Goal: Task Accomplishment & Management: Manage account settings

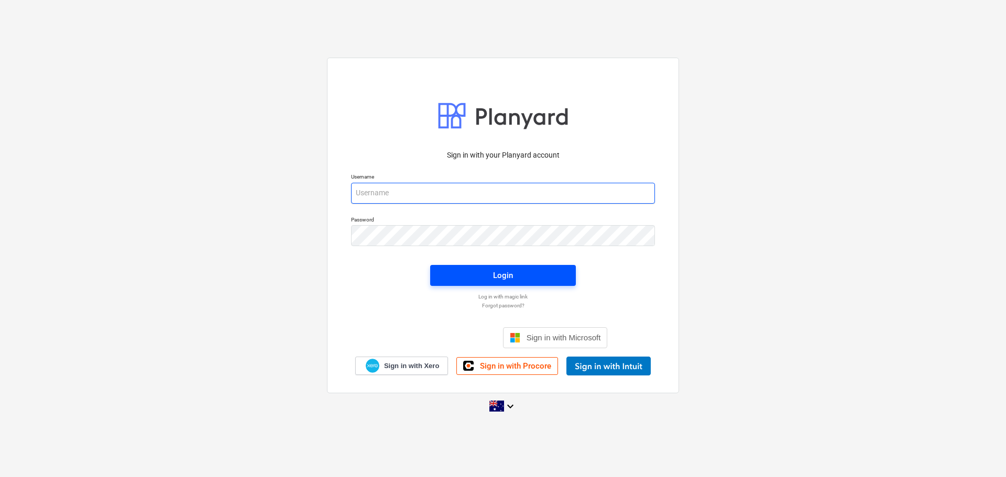
type input "[EMAIL_ADDRESS][DOMAIN_NAME]"
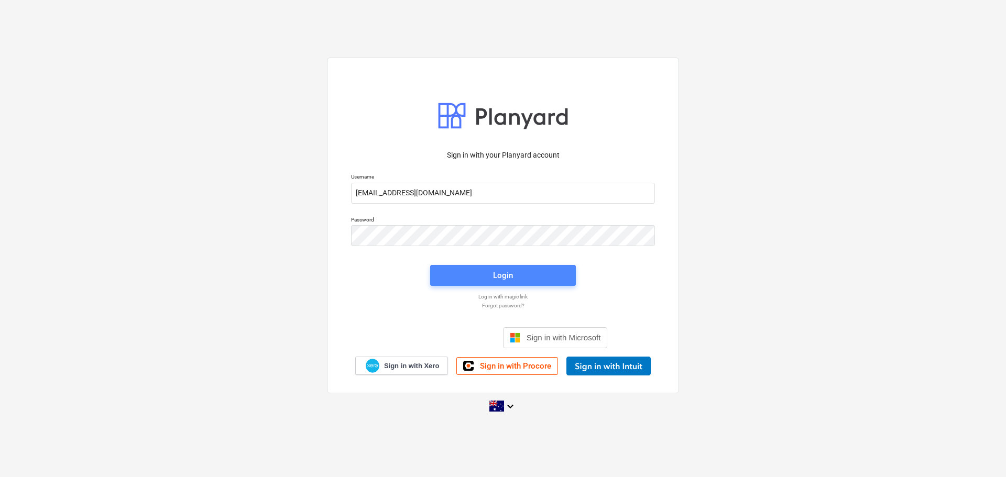
click at [505, 280] on div "Login" at bounding box center [503, 276] width 20 height 14
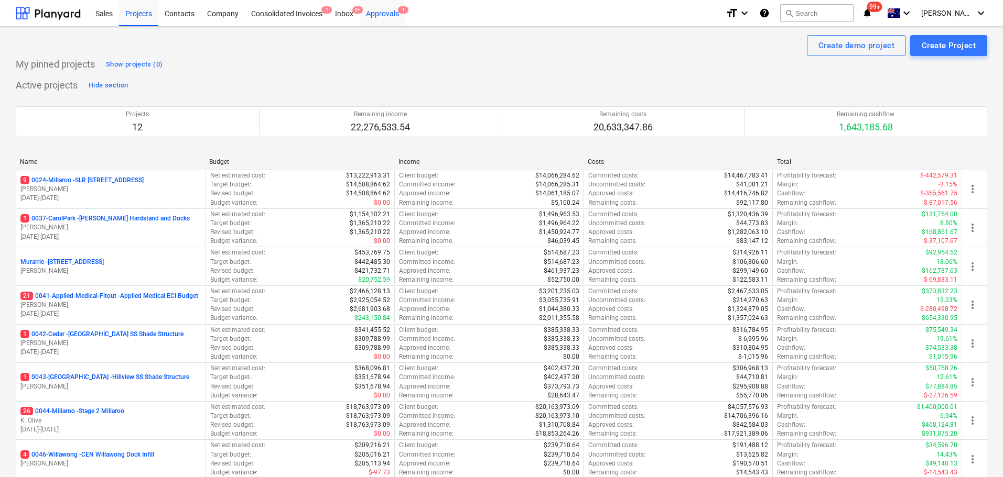
click at [393, 10] on div "Approvals 1" at bounding box center [383, 12] width 46 height 27
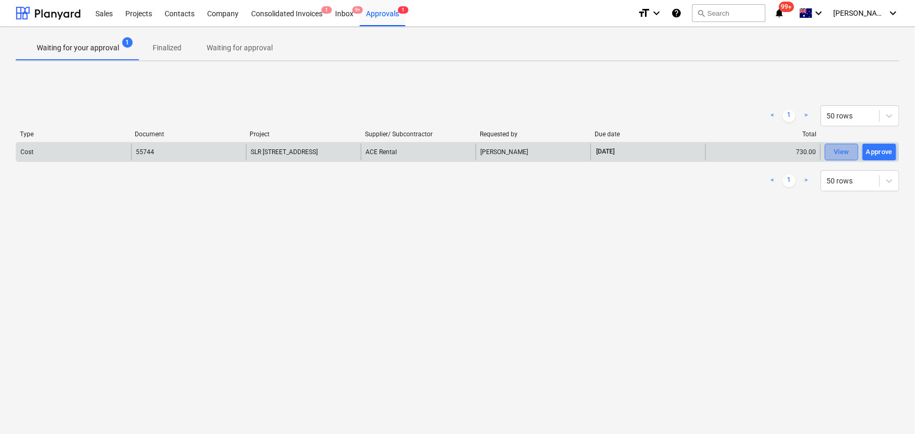
click at [839, 149] on div "View" at bounding box center [841, 152] width 16 height 12
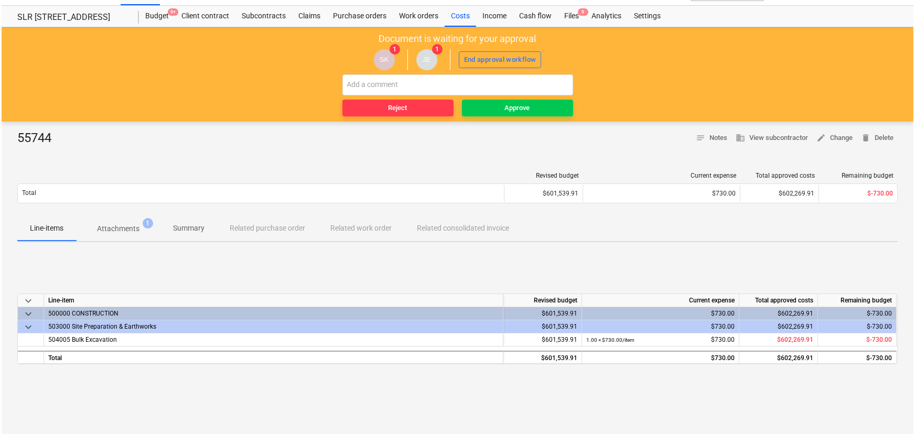
scroll to position [15, 0]
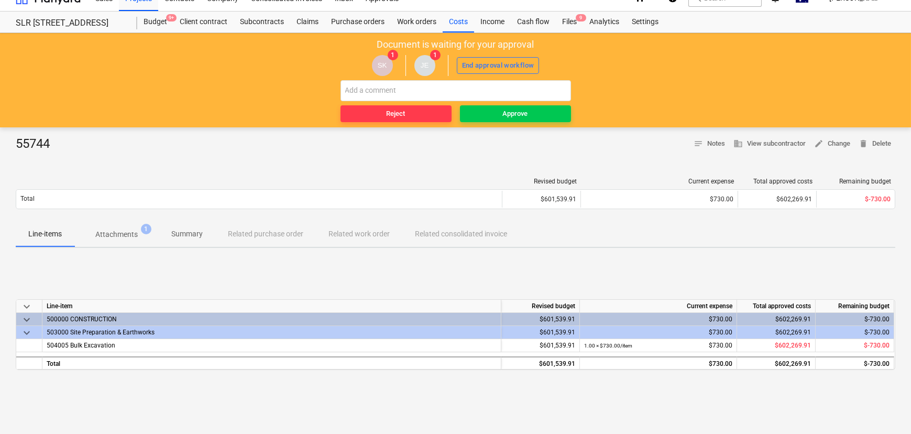
click at [125, 238] on p "Attachments" at bounding box center [116, 234] width 42 height 11
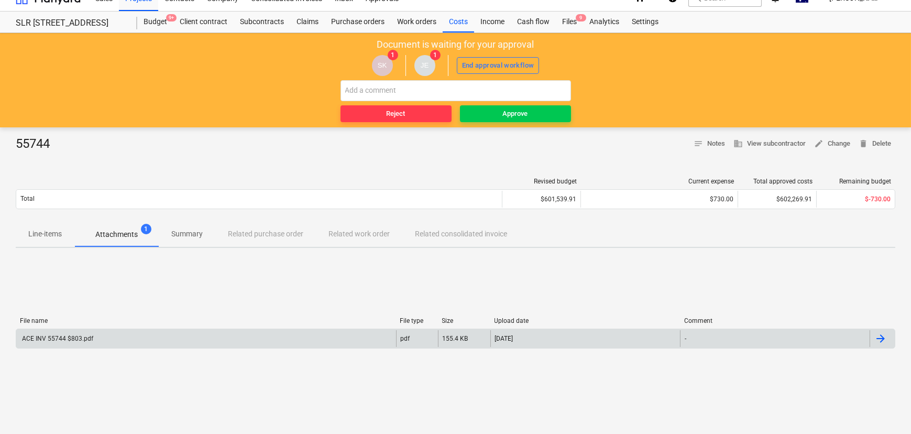
click at [83, 348] on div "ACE INV 55744 $803.pdf pdf 155.4 KB [DATE] -" at bounding box center [456, 339] width 880 height 20
click at [84, 338] on div "ACE INV 55744 $803.pdf" at bounding box center [56, 338] width 73 height 7
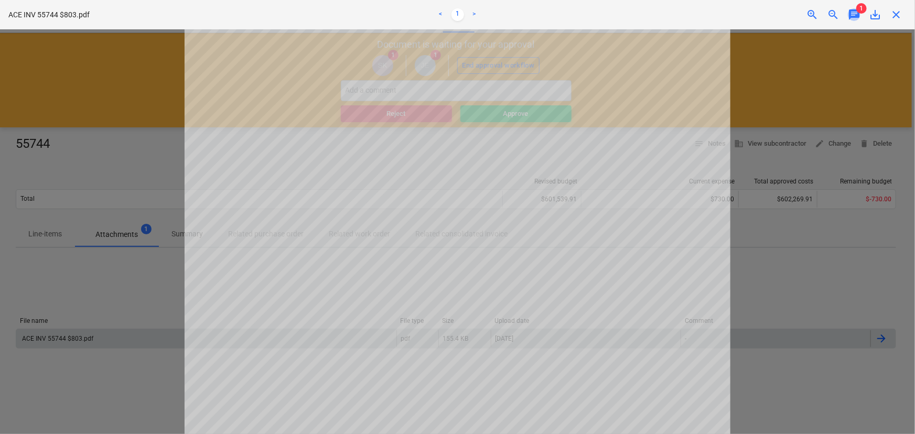
click at [854, 15] on span "chat" at bounding box center [853, 14] width 13 height 13
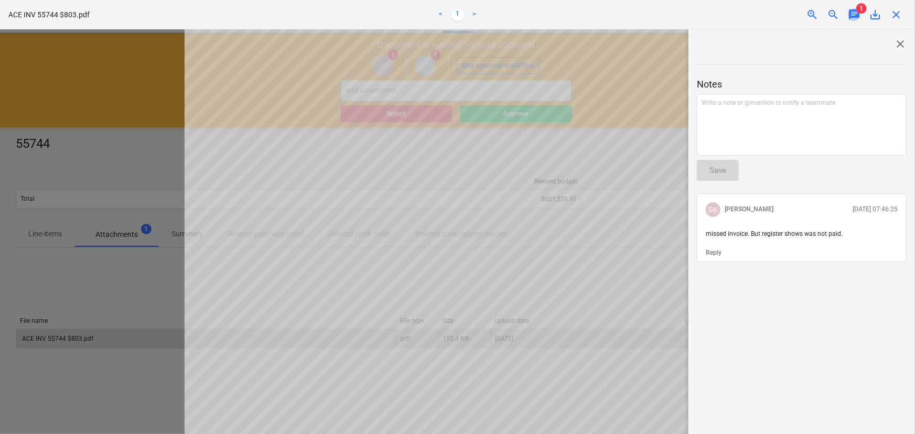
click at [854, 15] on span "chat" at bounding box center [853, 14] width 13 height 13
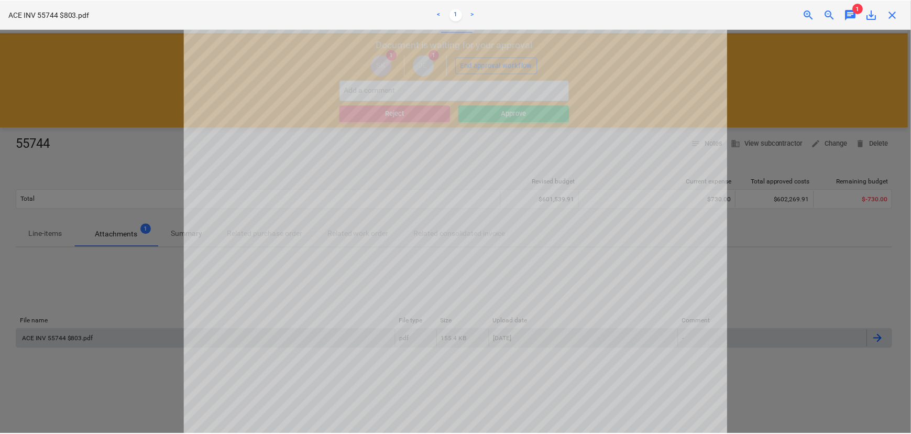
scroll to position [36, 0]
click at [900, 12] on span "close" at bounding box center [895, 14] width 13 height 13
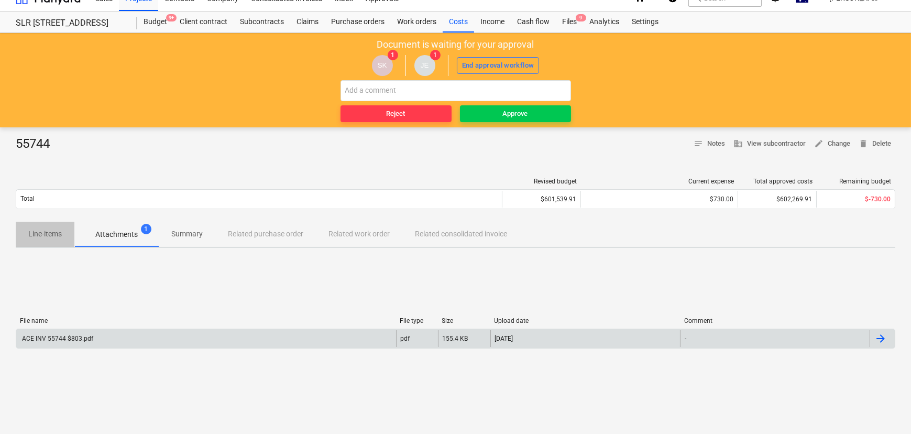
click at [47, 235] on p "Line-items" at bounding box center [45, 234] width 34 height 11
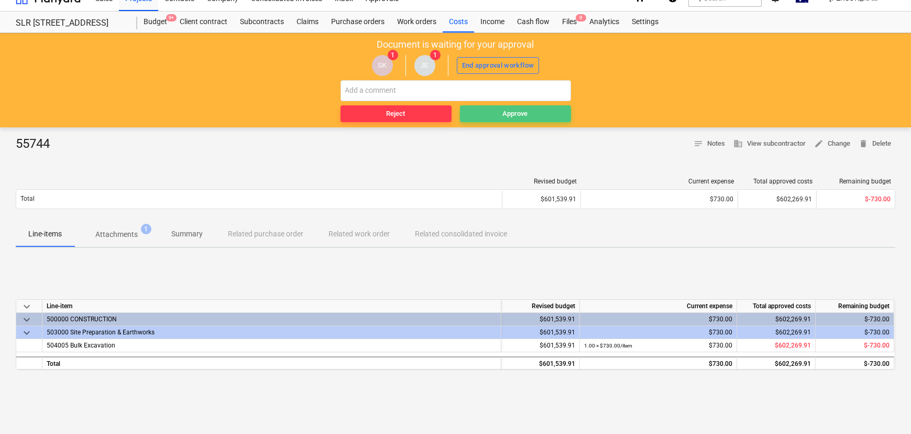
click at [519, 112] on div "Approve" at bounding box center [515, 114] width 25 height 12
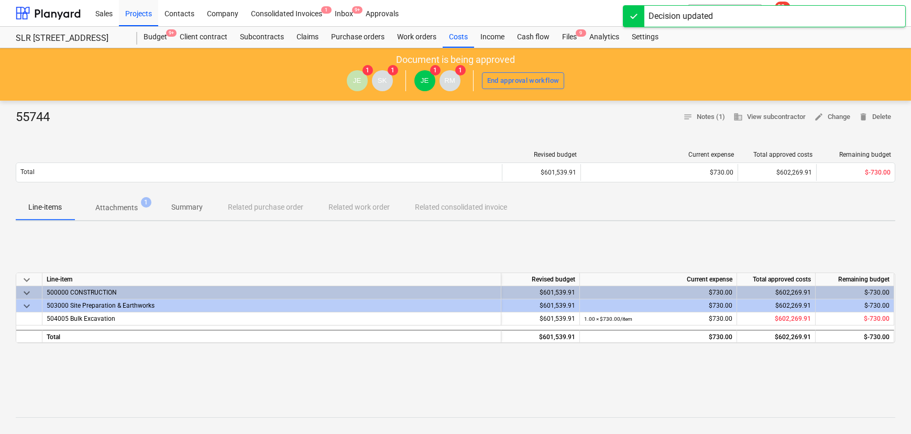
click at [525, 69] on div "JE 1 SK 1 JE 1 RM 1 End approval workflow" at bounding box center [455, 80] width 901 height 29
click at [524, 80] on div "End approval workflow" at bounding box center [523, 81] width 72 height 12
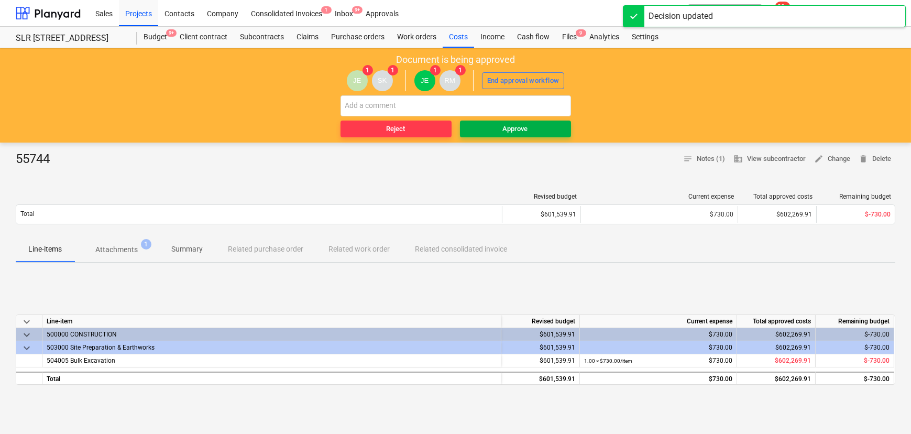
click at [520, 129] on div "Approve" at bounding box center [515, 129] width 25 height 12
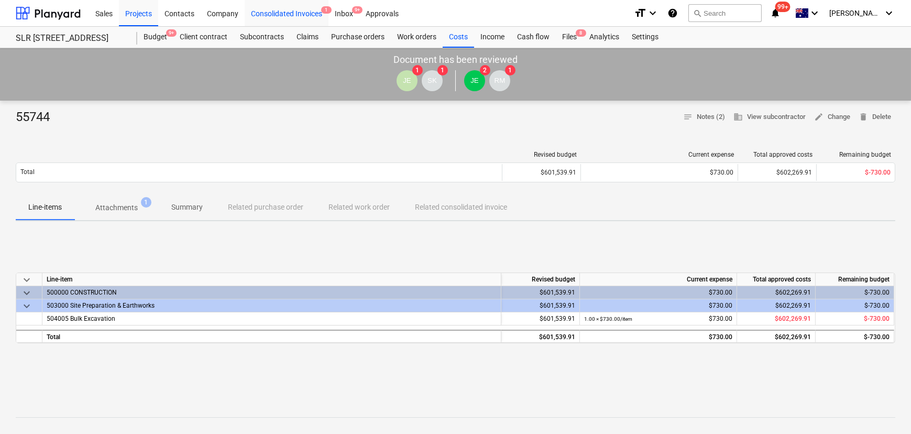
click at [296, 12] on div "Consolidated Invoices 1" at bounding box center [287, 12] width 84 height 27
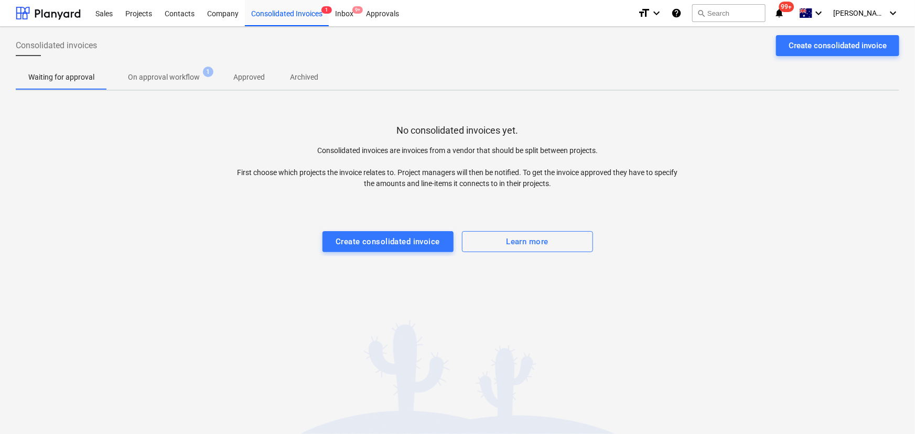
click at [173, 70] on span "On approval workflow 1" at bounding box center [164, 77] width 114 height 19
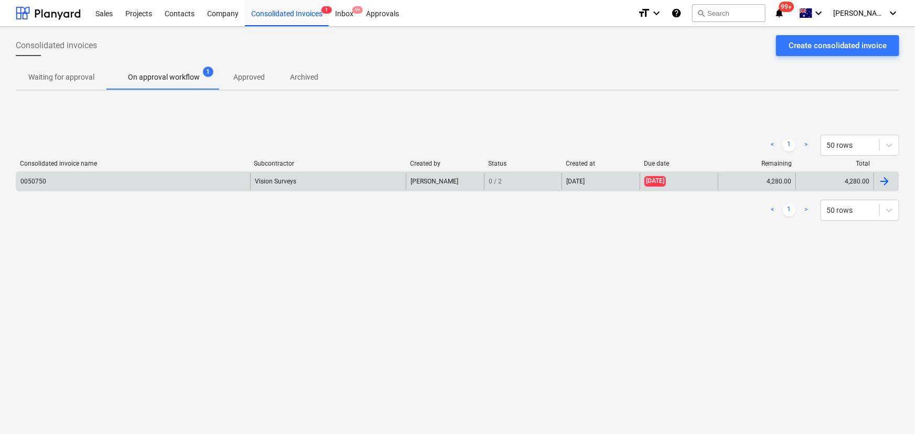
click at [83, 184] on div "0050750" at bounding box center [133, 181] width 234 height 17
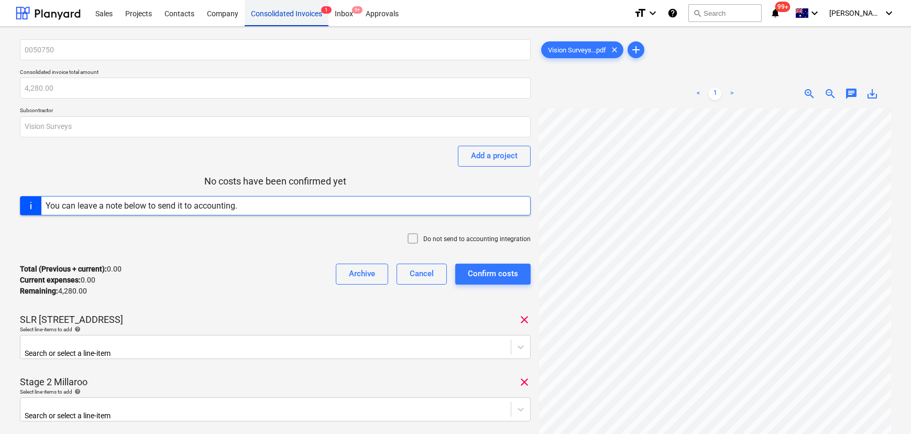
click at [277, 20] on div "Consolidated Invoices 1" at bounding box center [287, 12] width 84 height 27
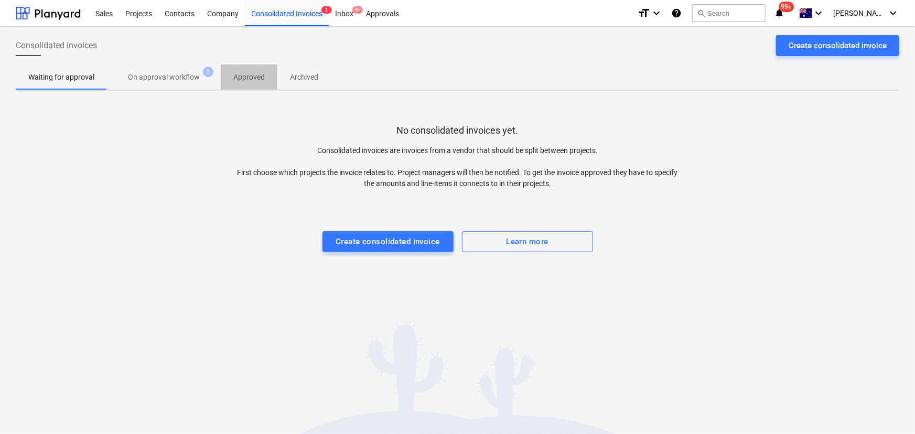
click at [242, 77] on p "Approved" at bounding box center [248, 77] width 31 height 11
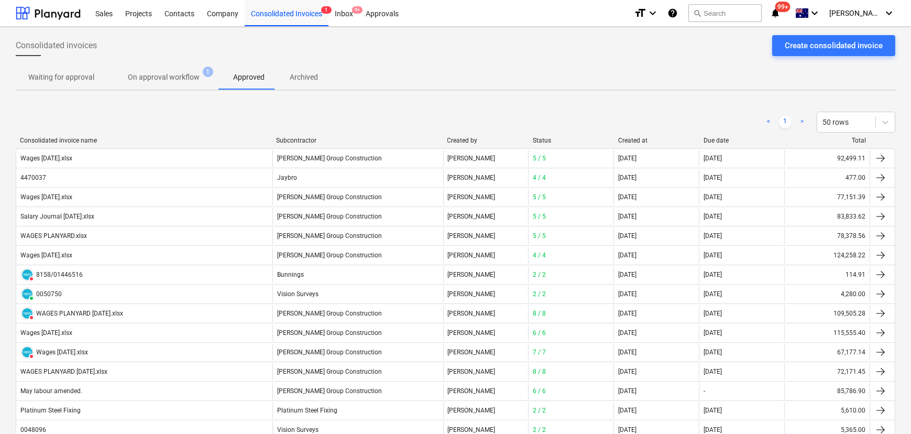
click at [328, 142] on div "Subcontractor" at bounding box center [357, 140] width 162 height 7
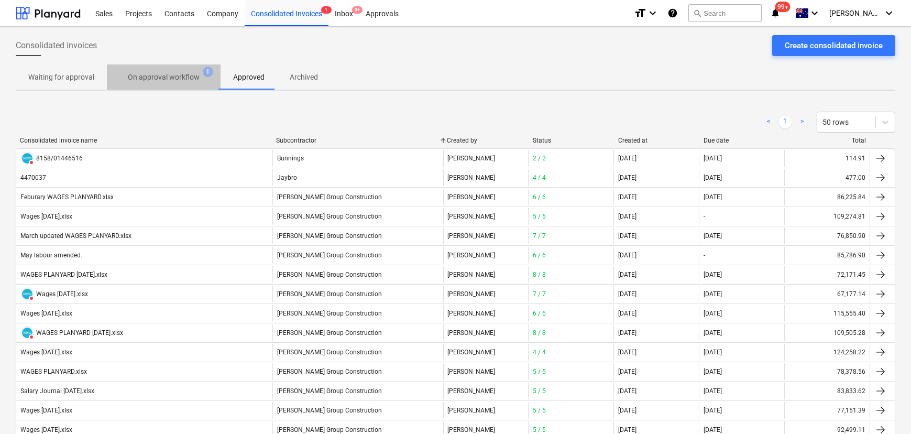
click at [175, 74] on p "On approval workflow" at bounding box center [164, 77] width 72 height 11
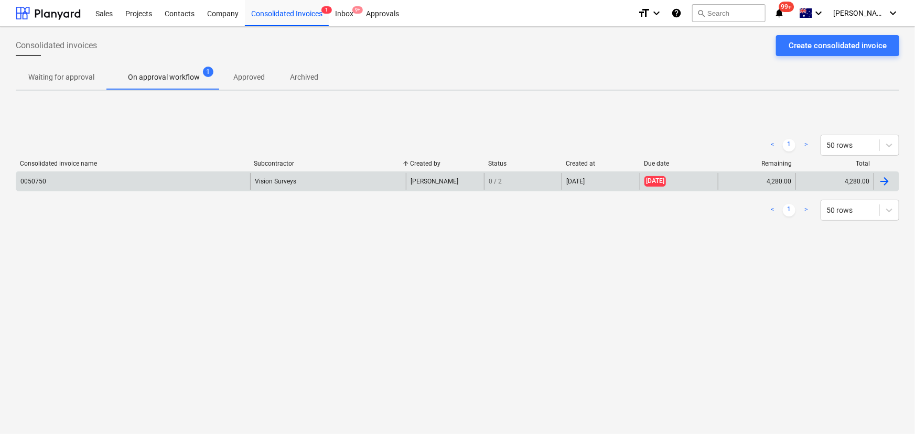
click at [128, 185] on div "0050750" at bounding box center [133, 181] width 234 height 17
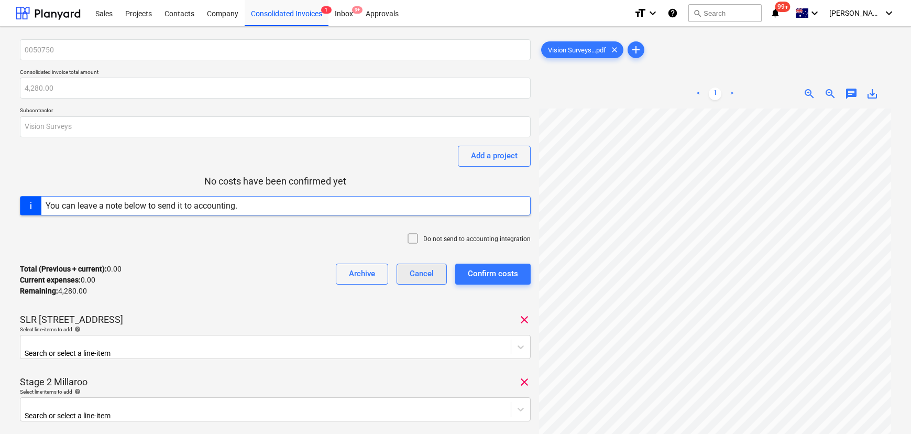
click at [423, 278] on div "Cancel" at bounding box center [422, 274] width 24 height 14
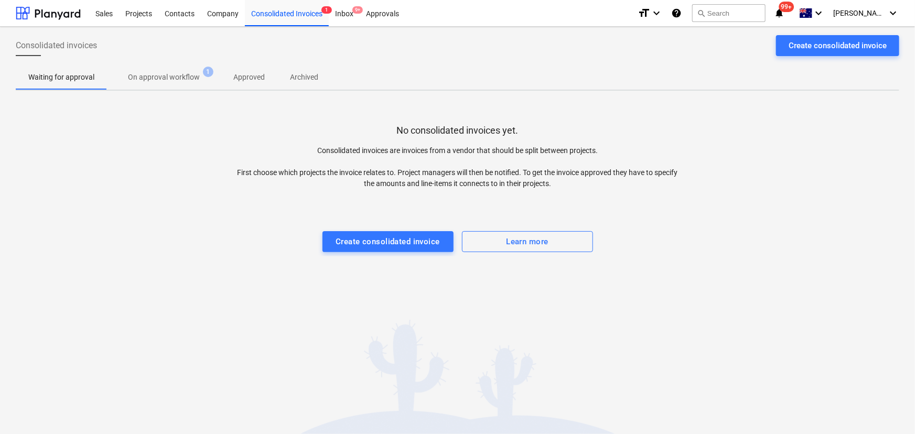
click at [184, 73] on p "On approval workflow" at bounding box center [164, 77] width 72 height 11
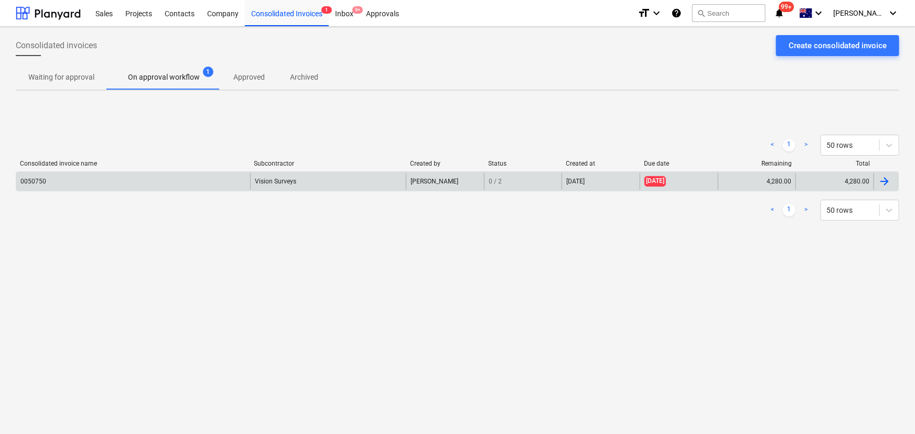
click at [252, 177] on div "Vision Surveys" at bounding box center [328, 181] width 156 height 17
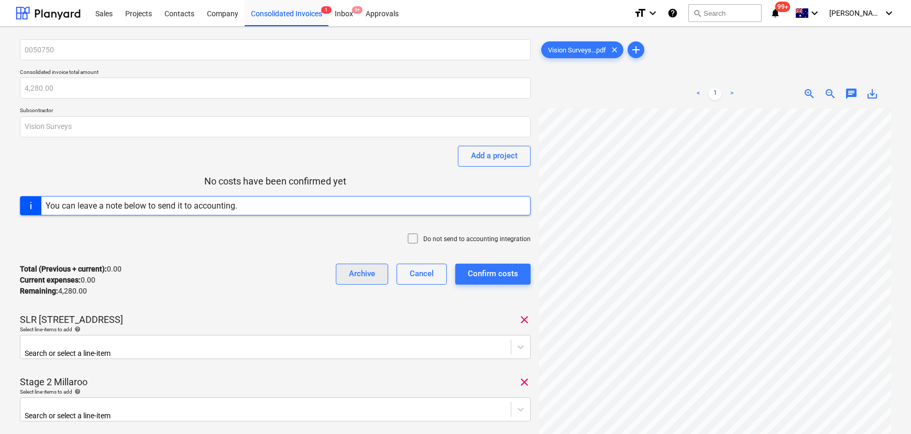
click at [355, 267] on div "Archive" at bounding box center [362, 274] width 26 height 14
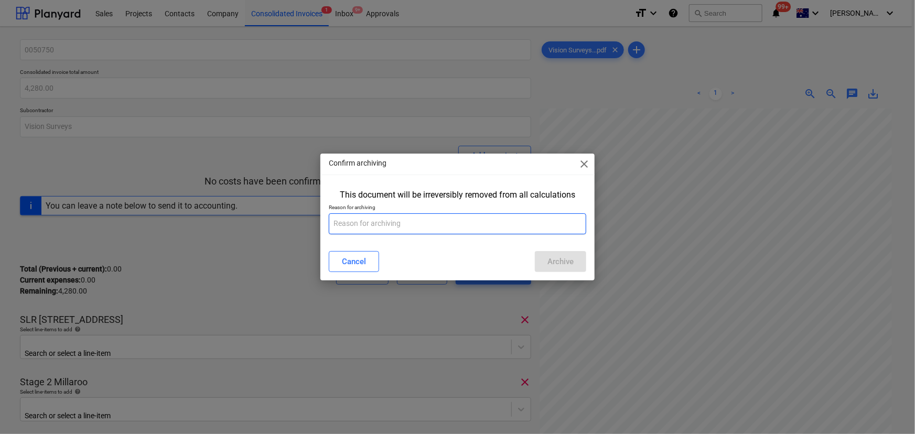
click at [484, 221] on input "text" at bounding box center [458, 223] width 258 height 21
type input "d"
type input "duplicate"
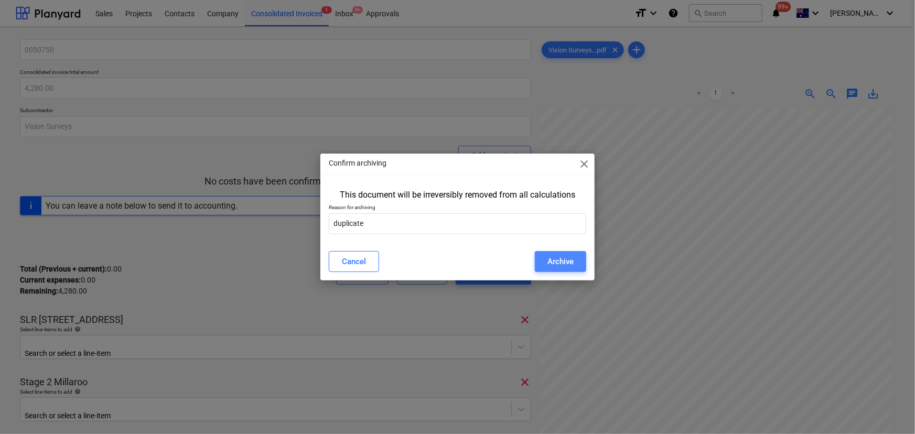
click at [556, 259] on div "Archive" at bounding box center [560, 262] width 26 height 14
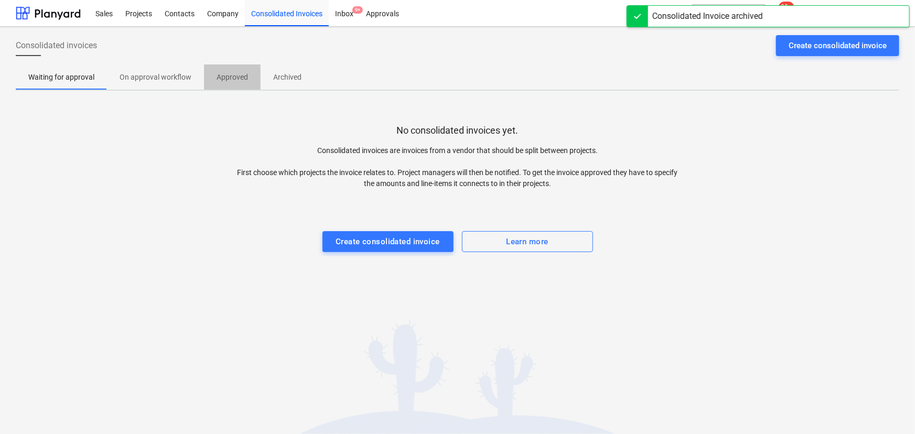
click at [226, 78] on p "Approved" at bounding box center [231, 77] width 31 height 11
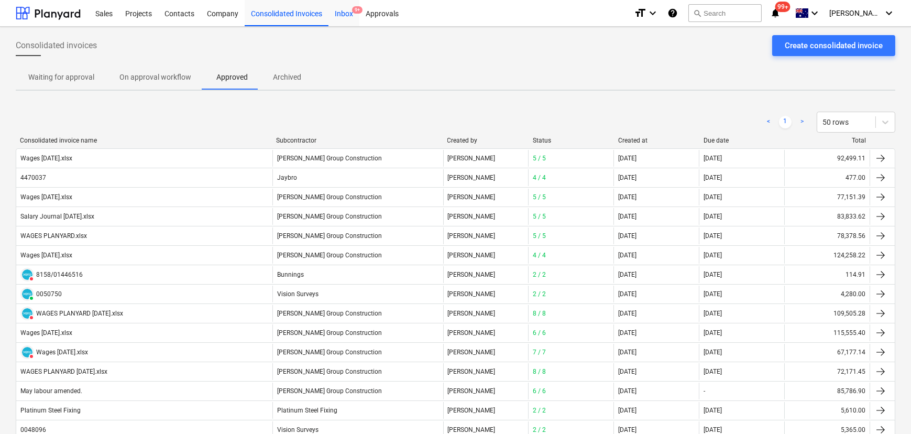
click at [342, 12] on div "Inbox 9+" at bounding box center [344, 12] width 31 height 27
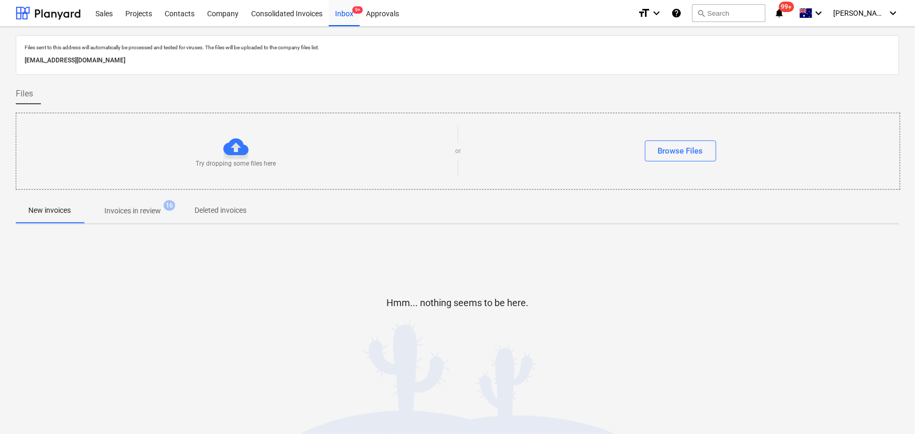
click at [126, 226] on div "Files sent to this address will automatically be processed and tested for virus…" at bounding box center [457, 212] width 883 height 355
click at [138, 221] on button "Invoices in review 16" at bounding box center [132, 210] width 99 height 25
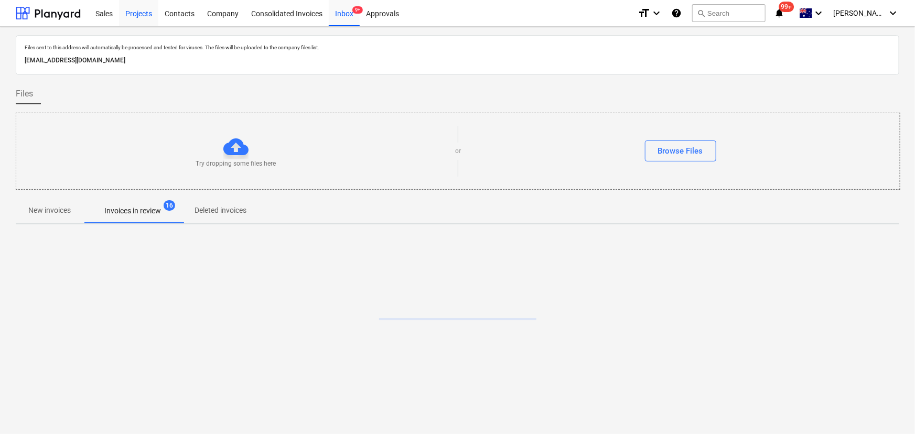
click at [148, 12] on div "Projects" at bounding box center [138, 12] width 39 height 27
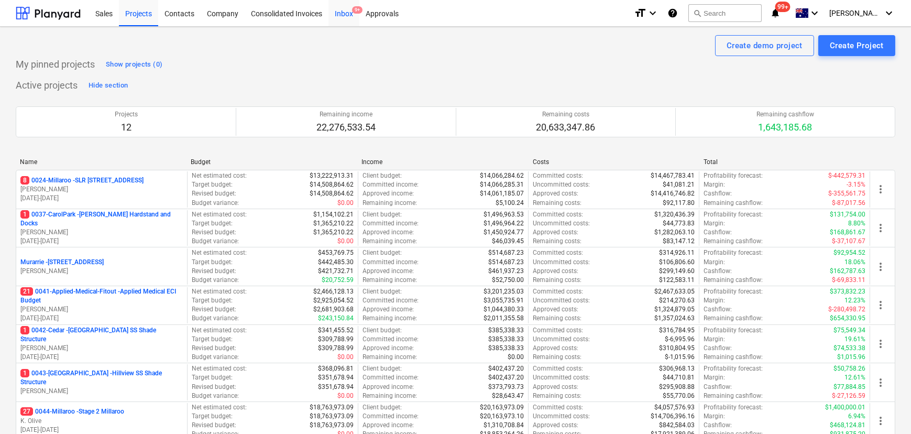
click at [346, 19] on div "Inbox 9+" at bounding box center [344, 12] width 31 height 27
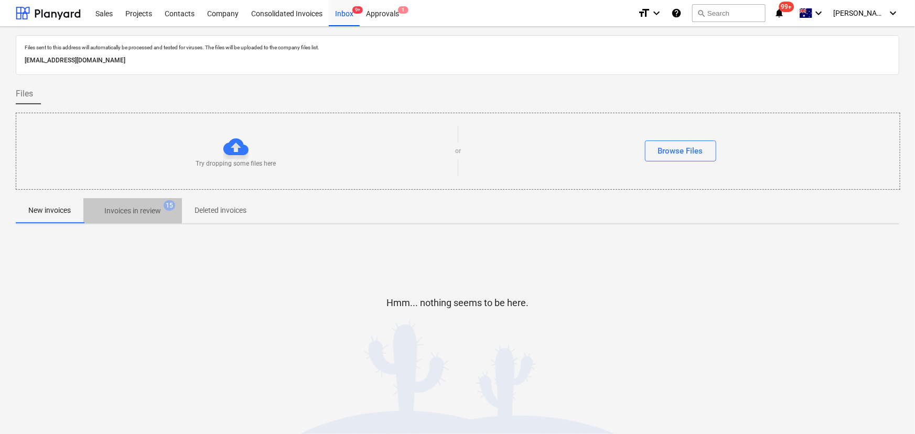
click at [147, 210] on p "Invoices in review" at bounding box center [132, 210] width 57 height 11
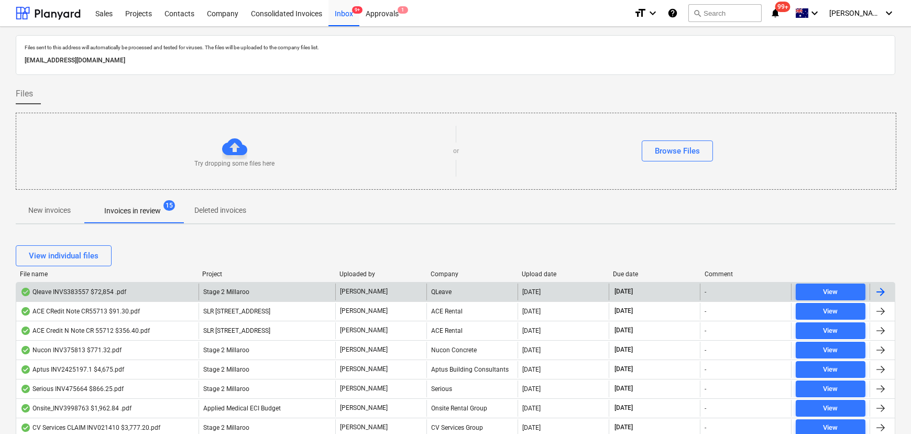
click at [90, 297] on div "Qleave INVS383557 $72,854 .pdf" at bounding box center [107, 292] width 182 height 17
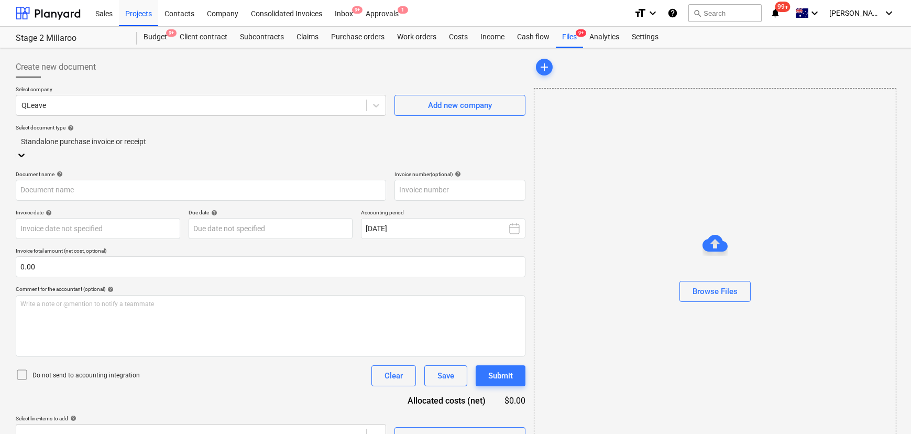
type input "INV-00021991"
type input "[DATE]"
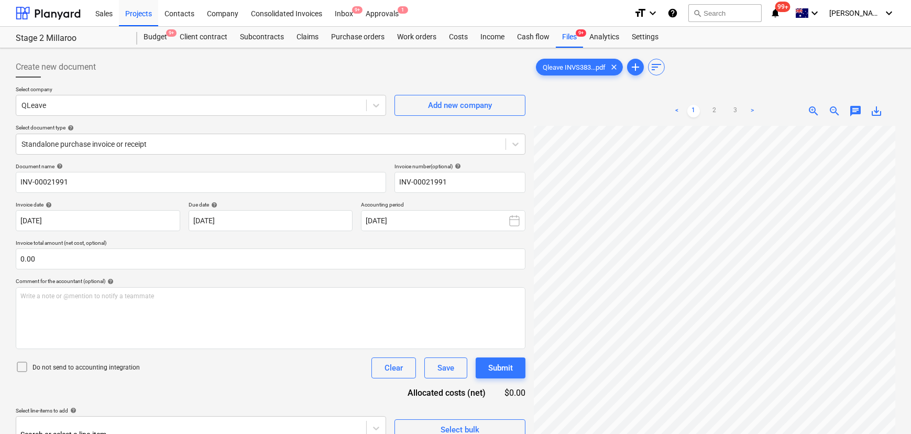
scroll to position [66, 21]
click at [345, 12] on div "Inbox 9+" at bounding box center [344, 12] width 31 height 27
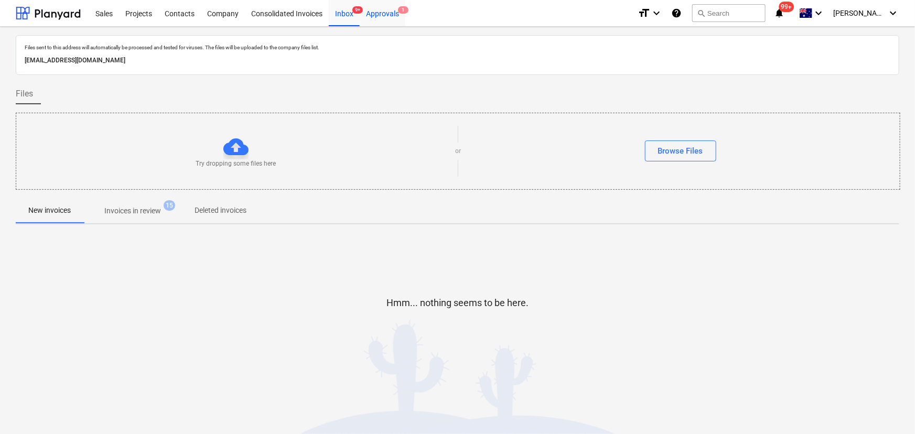
click at [382, 16] on div "Approvals 1" at bounding box center [383, 12] width 46 height 27
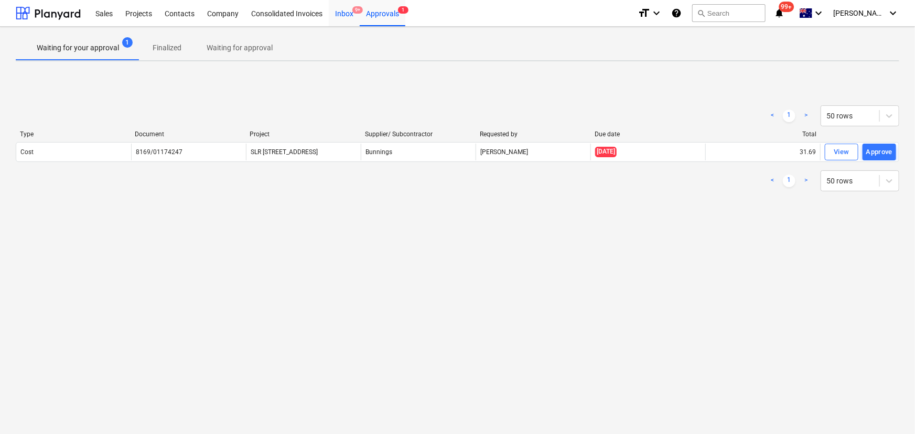
click at [342, 11] on div "Inbox 9+" at bounding box center [344, 12] width 31 height 27
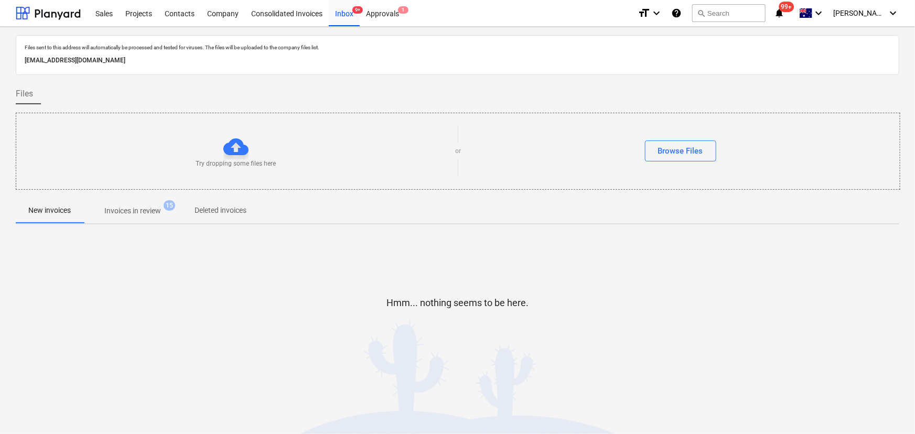
click at [133, 218] on span "Invoices in review 15" at bounding box center [132, 210] width 99 height 19
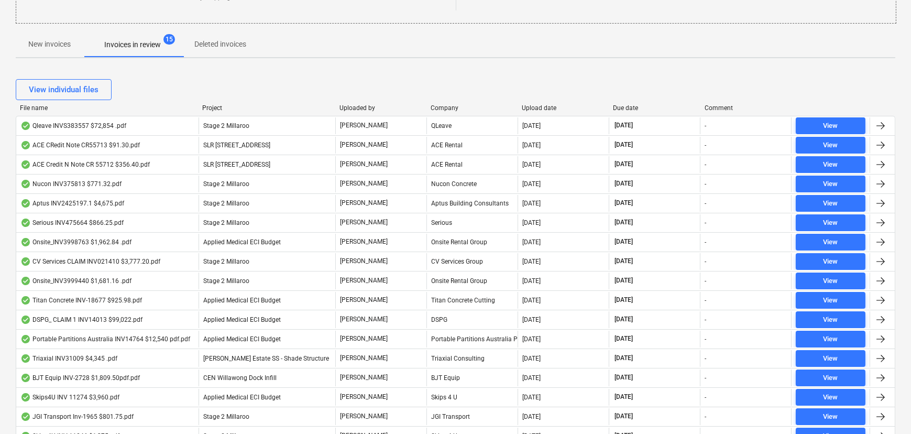
scroll to position [47, 0]
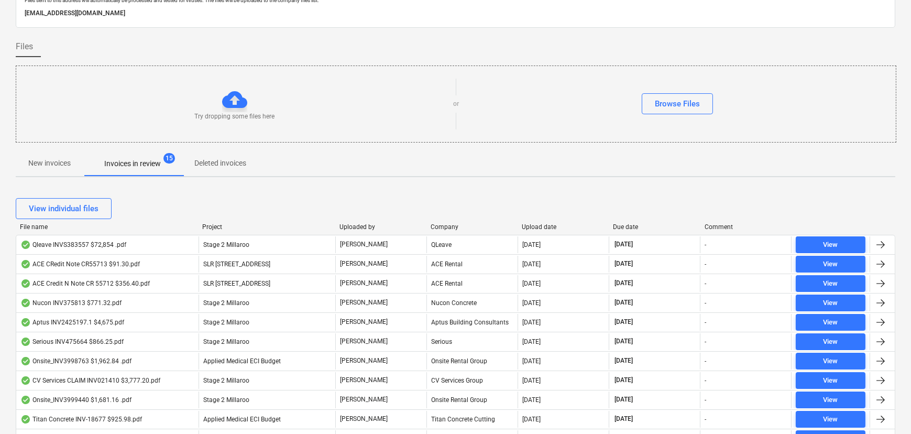
click at [232, 225] on div "Project" at bounding box center [266, 226] width 128 height 7
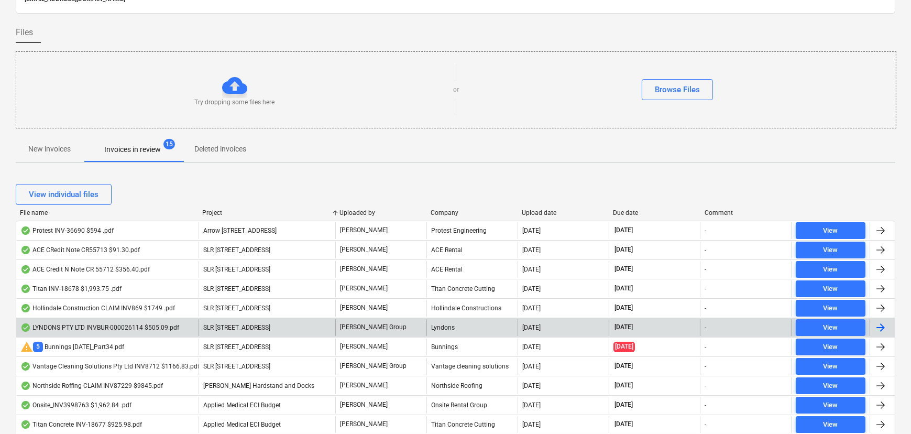
scroll to position [0, 0]
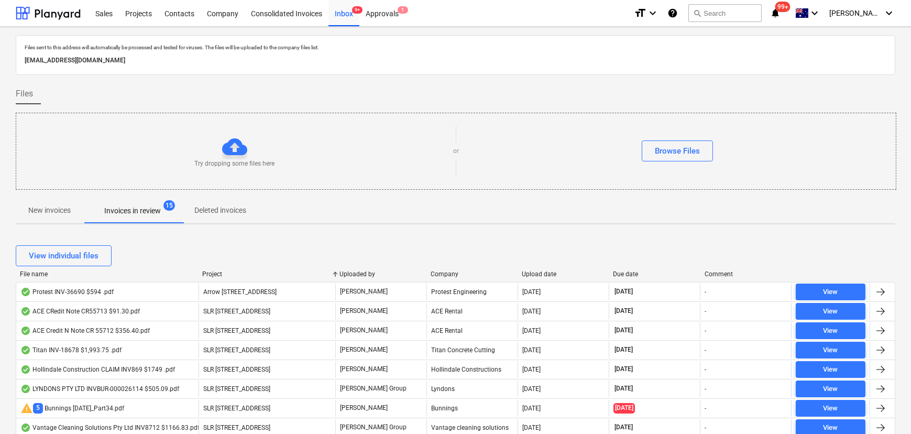
click at [222, 215] on p "Deleted invoices" at bounding box center [220, 210] width 52 height 11
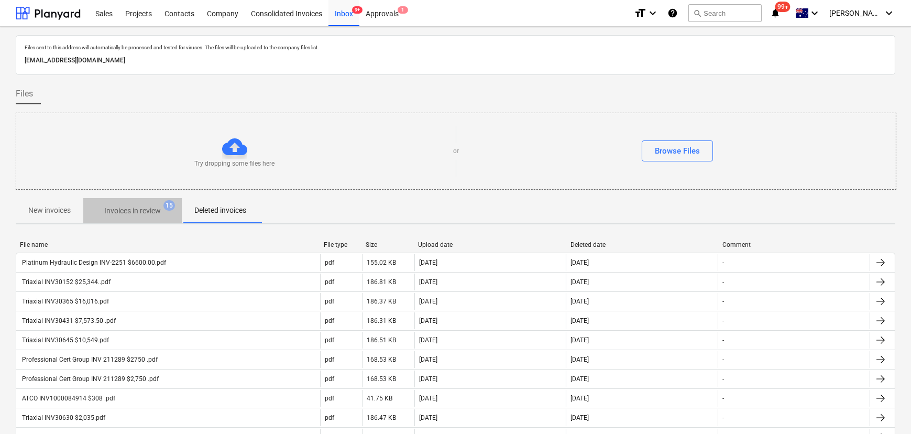
click at [151, 210] on p "Invoices in review" at bounding box center [132, 210] width 57 height 11
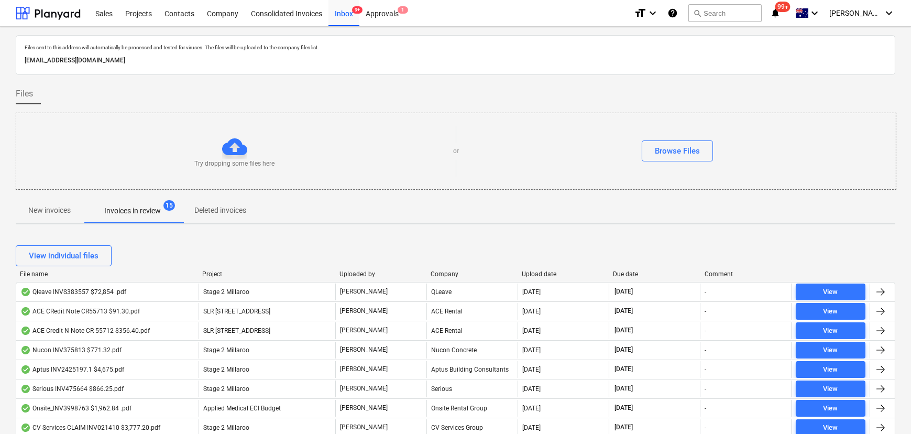
click at [231, 271] on div "Project" at bounding box center [266, 273] width 128 height 7
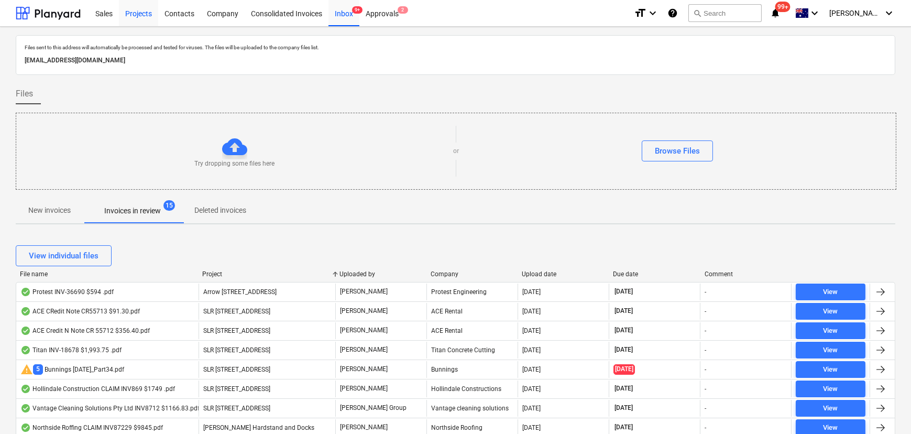
click at [129, 10] on div "Projects" at bounding box center [138, 12] width 39 height 27
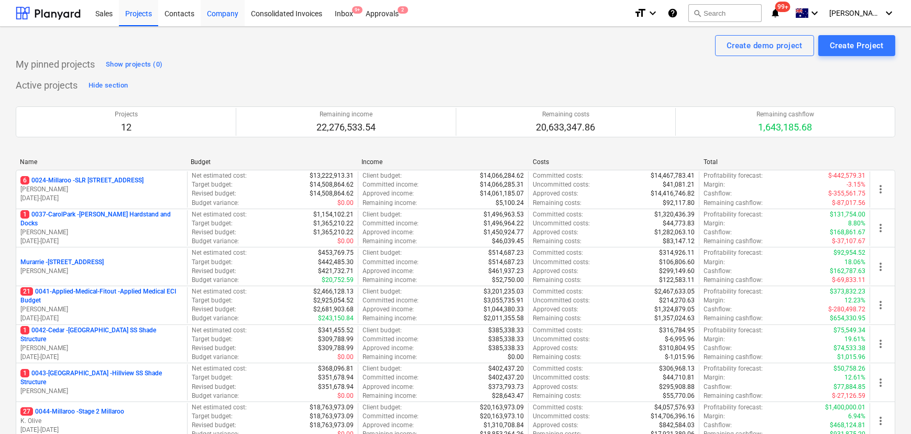
click at [188, 13] on div "Contacts" at bounding box center [179, 12] width 42 height 27
click at [225, 17] on div "Company" at bounding box center [223, 12] width 44 height 27
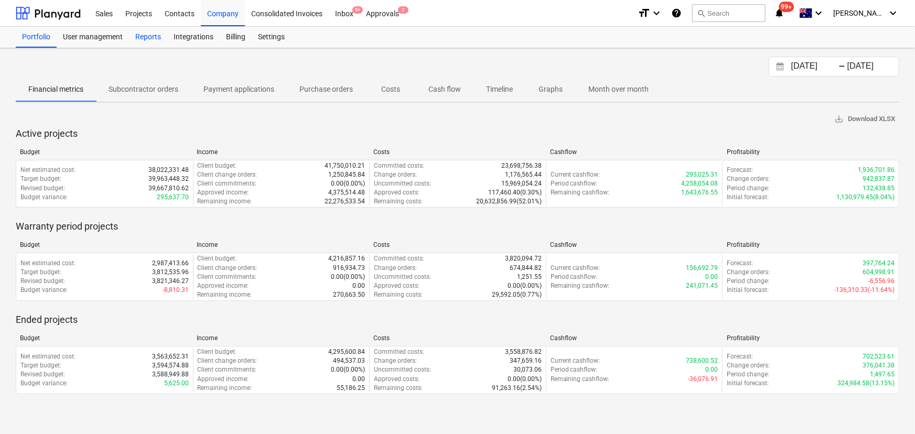
click at [154, 34] on div "Reports" at bounding box center [148, 37] width 38 height 21
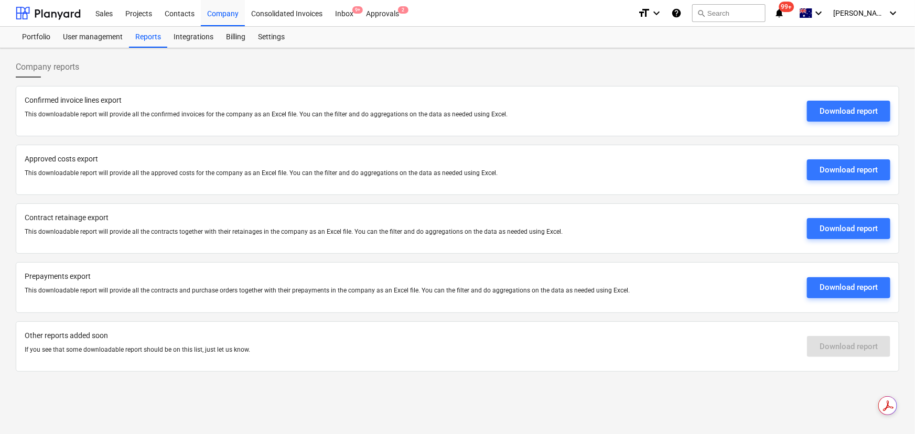
click at [865, 347] on div "Download report" at bounding box center [848, 346] width 83 height 32
click at [136, 16] on div "Projects" at bounding box center [138, 12] width 39 height 27
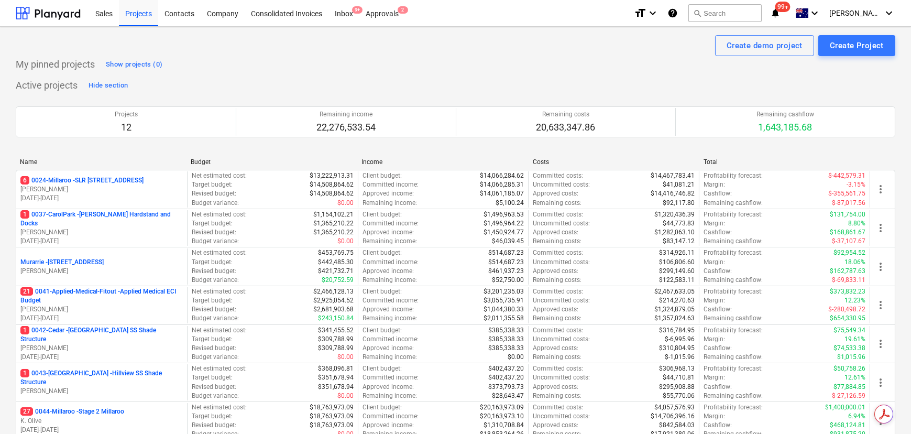
drag, startPoint x: 896, startPoint y: 398, endPoint x: 910, endPoint y: 437, distance: 41.3
click at [910, 434] on html "Sales Projects Contacts Company Consolidated Invoices Inbox 9+ Approvals 2 form…" at bounding box center [455, 217] width 911 height 434
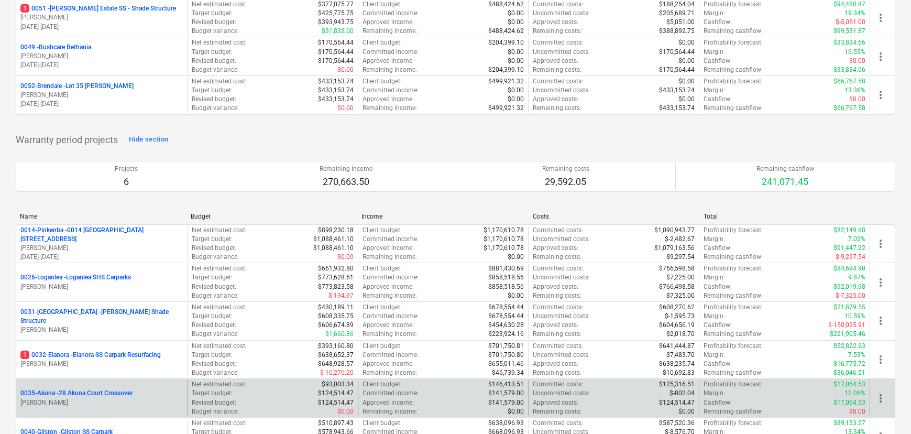
scroll to position [619, 0]
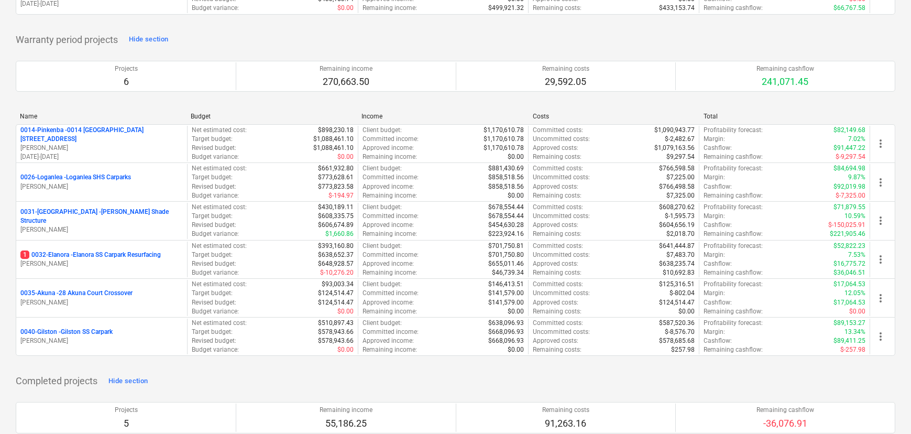
drag, startPoint x: 129, startPoint y: 256, endPoint x: 238, endPoint y: 347, distance: 142.2
click at [129, 256] on p "1 0032-Elanora - [GEOGRAPHIC_DATA] SS Carpark Resurfacing" at bounding box center [90, 255] width 140 height 9
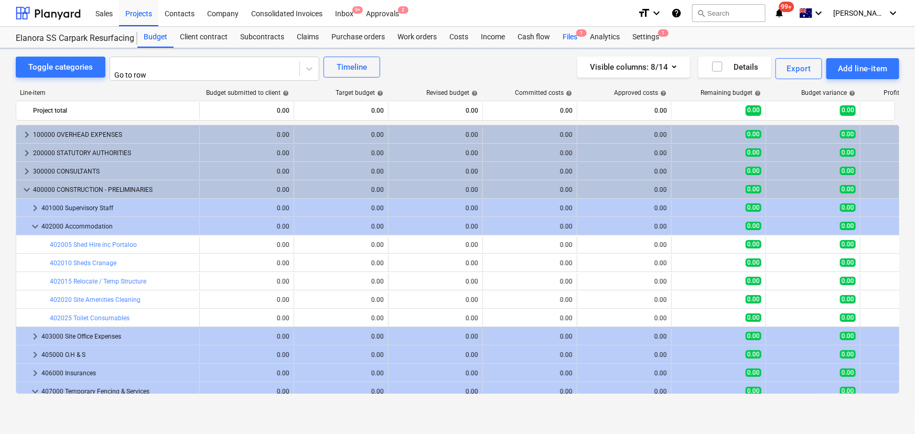
click at [569, 34] on div "Files 1" at bounding box center [569, 37] width 27 height 21
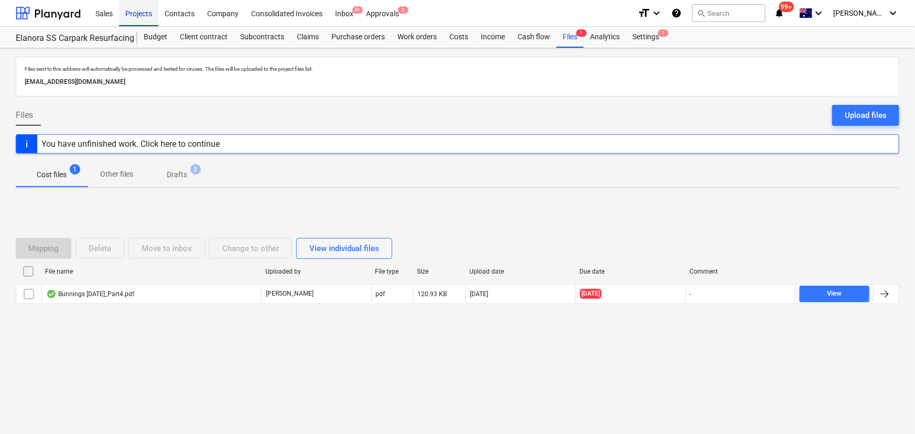
click at [132, 14] on div "Projects" at bounding box center [138, 12] width 39 height 27
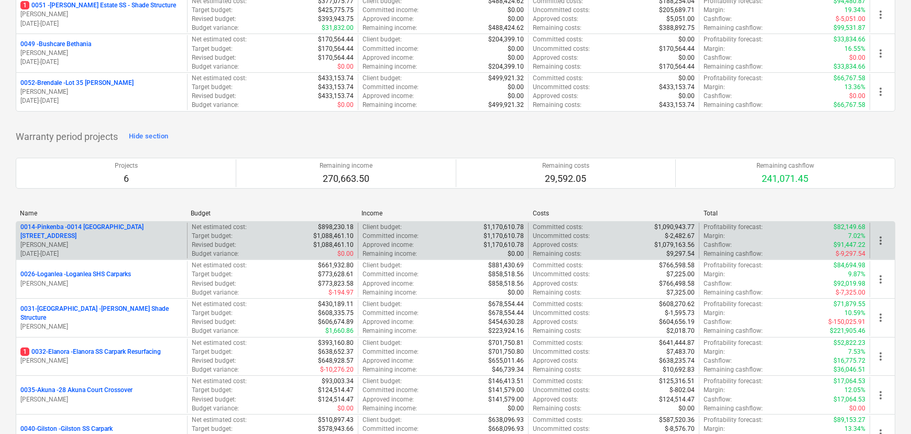
scroll to position [619, 0]
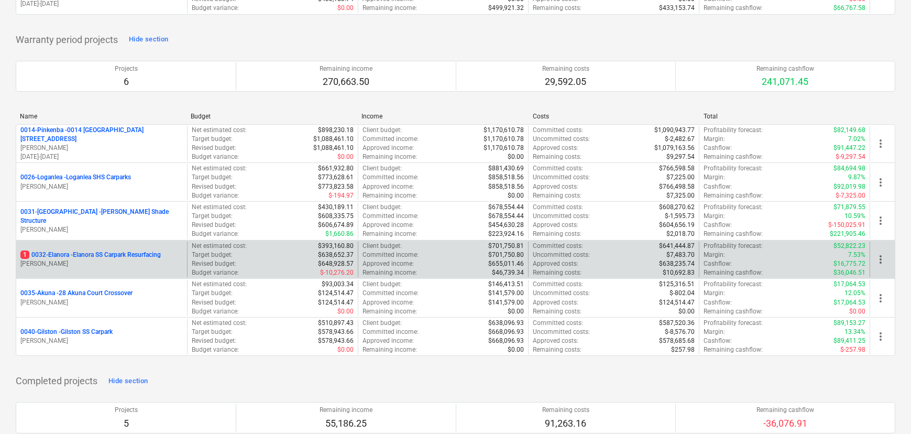
click at [90, 253] on p "1 0032-Elanora - [GEOGRAPHIC_DATA] SS Carpark Resurfacing" at bounding box center [90, 255] width 140 height 9
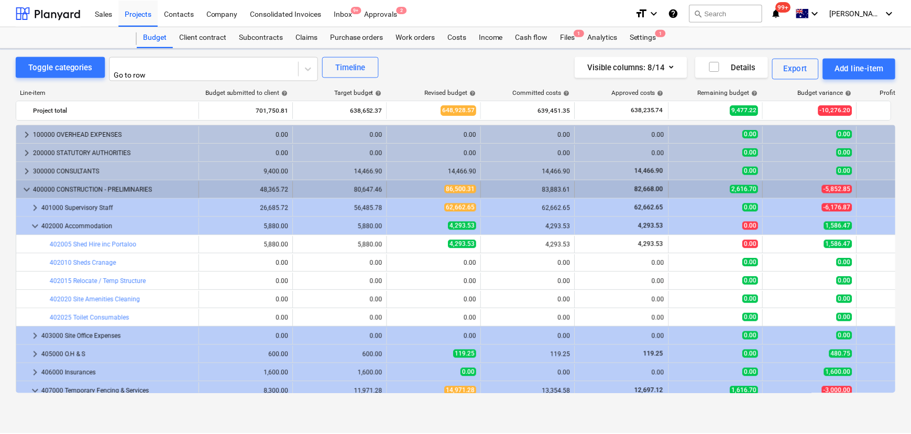
scroll to position [52, 0]
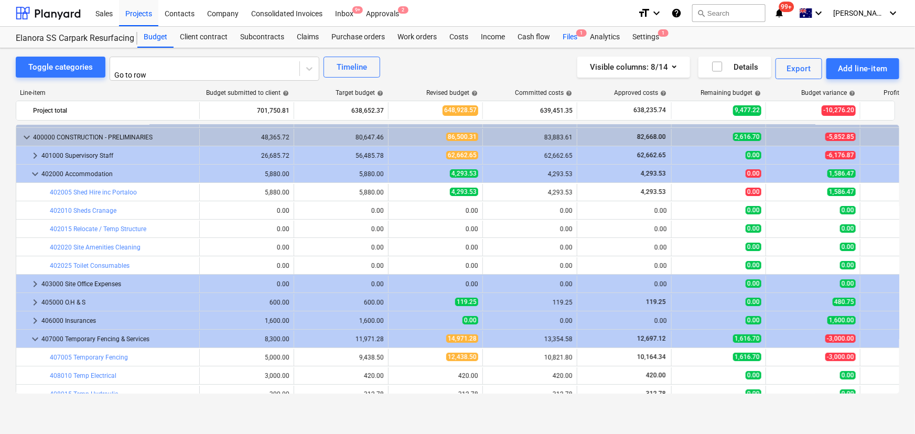
click at [576, 33] on span "1" at bounding box center [581, 32] width 10 height 7
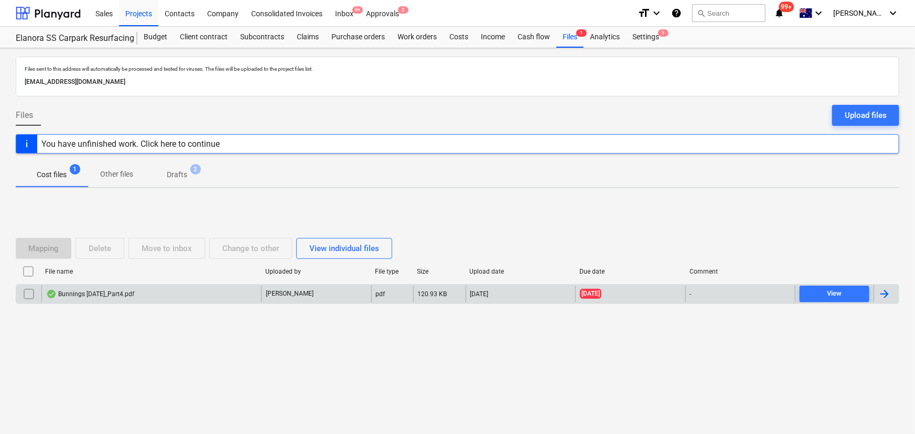
click at [89, 299] on div "Bunnings [DATE]_Part4.pdf" at bounding box center [151, 294] width 220 height 17
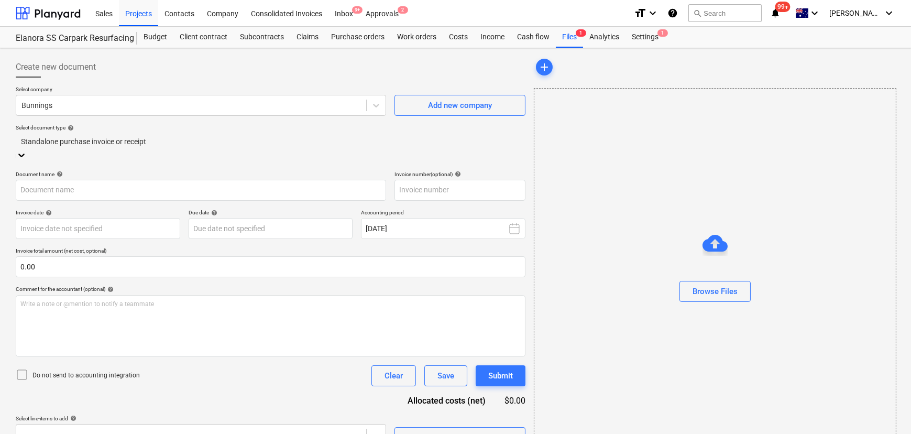
type input "8140/01317241"
type input "[DATE]"
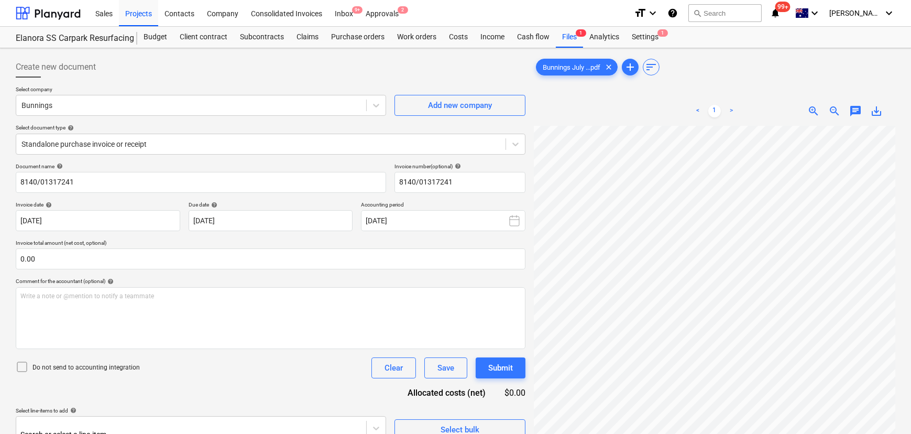
scroll to position [0, 190]
click at [127, 5] on div "Projects" at bounding box center [138, 12] width 39 height 27
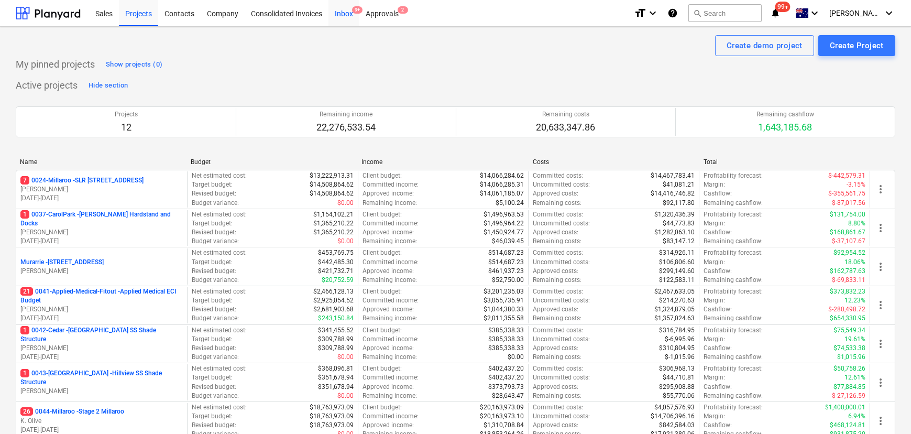
click at [345, 15] on div "Inbox 9+" at bounding box center [344, 12] width 31 height 27
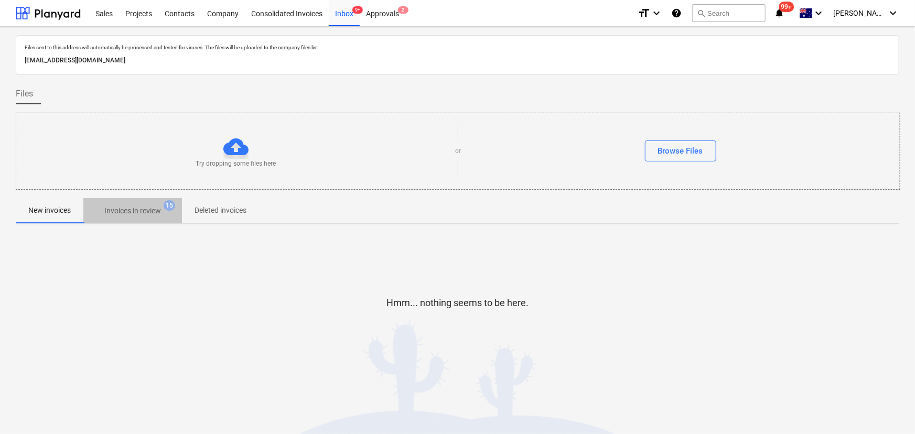
click at [136, 201] on span "Invoices in review 15" at bounding box center [132, 210] width 99 height 19
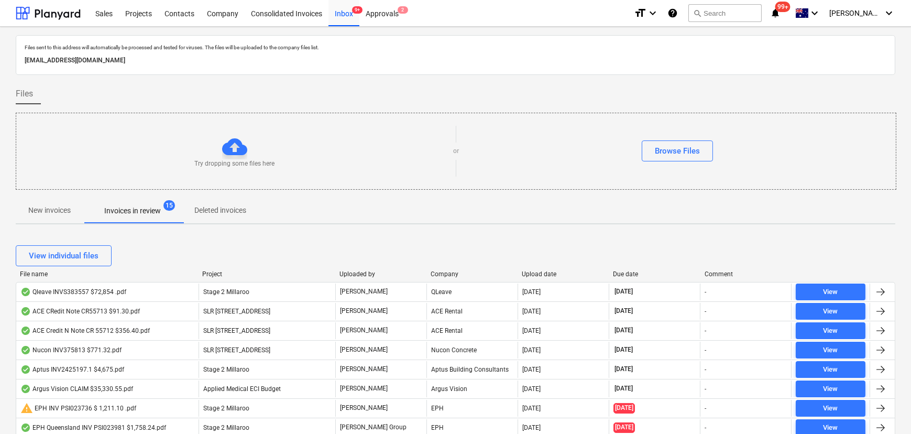
click at [60, 214] on p "New invoices" at bounding box center [49, 210] width 42 height 11
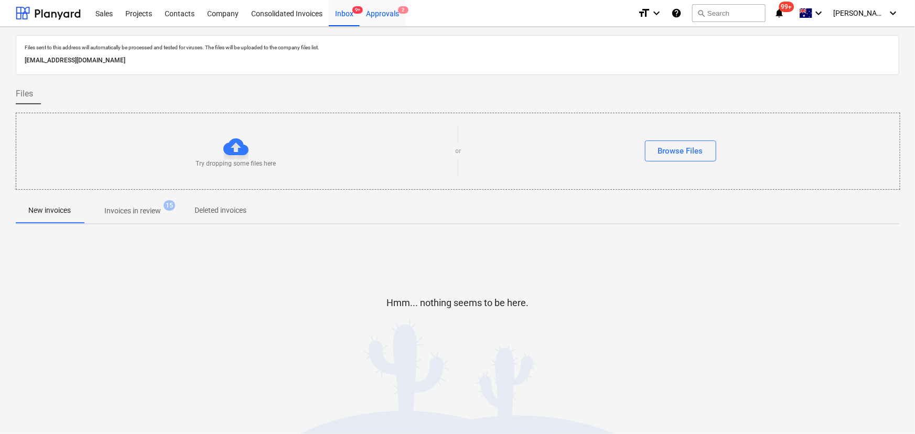
click at [399, 18] on div "Approvals 2" at bounding box center [383, 12] width 46 height 27
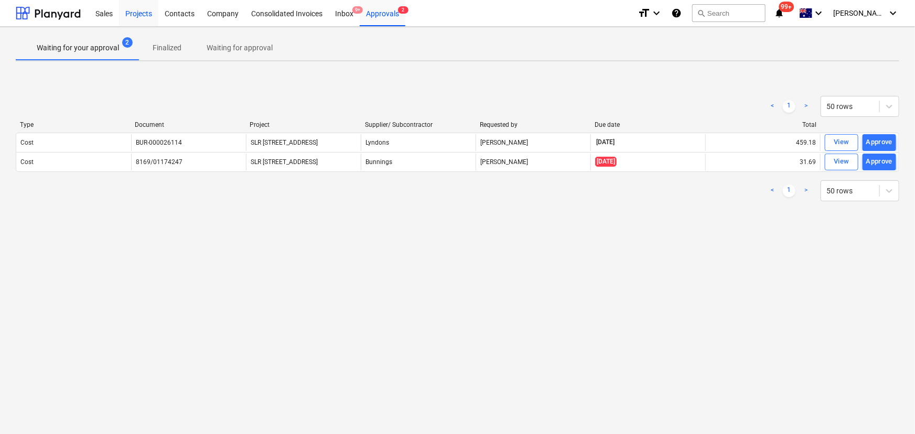
click at [149, 16] on div "Projects" at bounding box center [138, 12] width 39 height 27
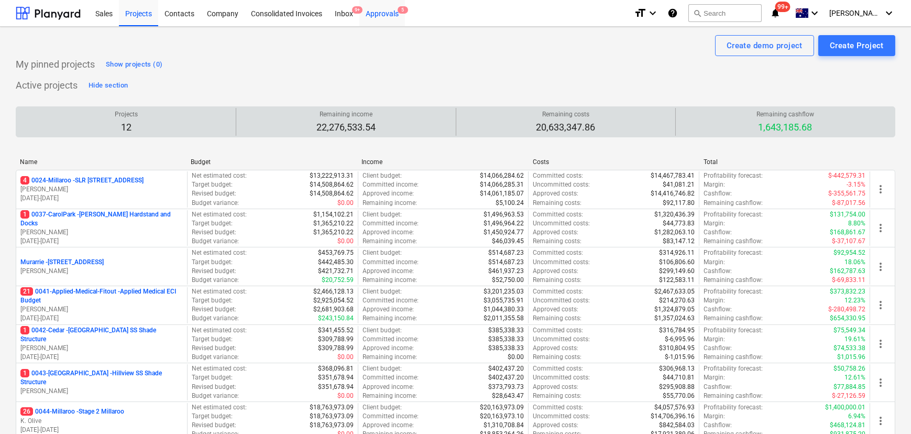
click at [387, 10] on div "Approvals 5" at bounding box center [383, 12] width 46 height 27
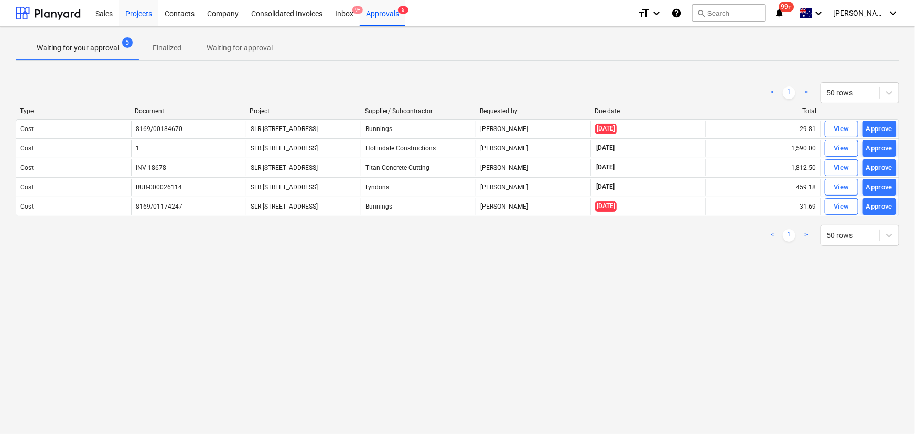
click at [133, 14] on div "Projects" at bounding box center [138, 12] width 39 height 27
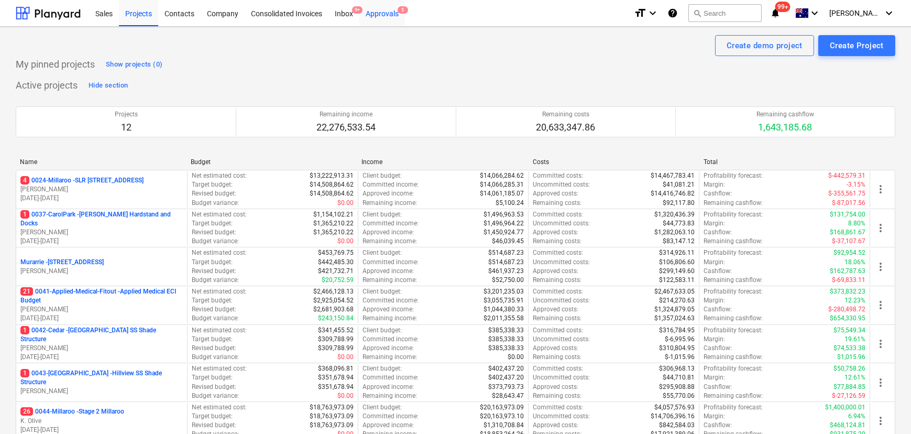
click at [390, 15] on div "Approvals 5" at bounding box center [383, 12] width 46 height 27
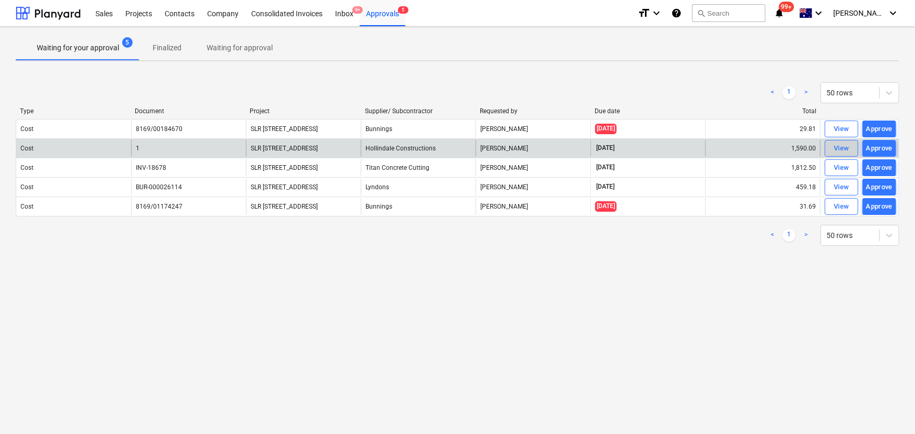
click at [849, 150] on span "View" at bounding box center [841, 149] width 23 height 12
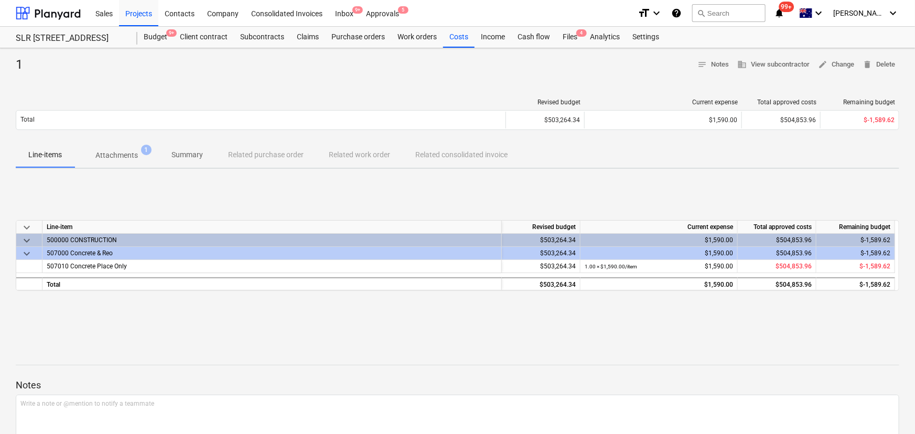
click at [131, 38] on div "SLR [STREET_ADDRESS]" at bounding box center [77, 37] width 122 height 21
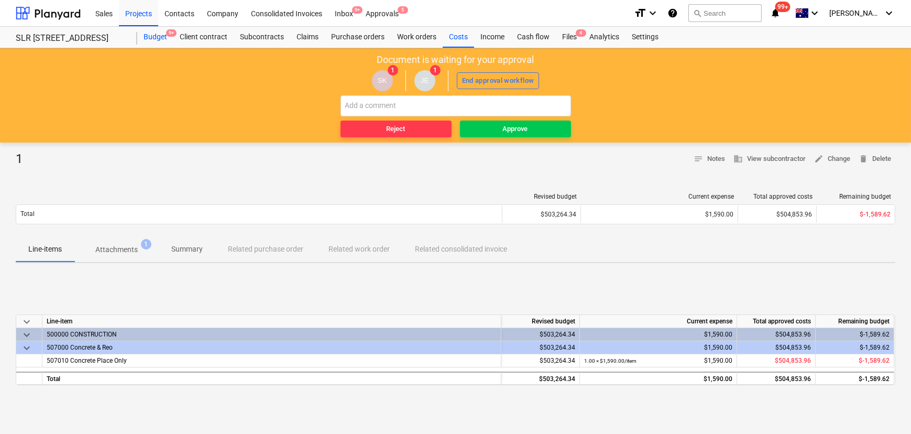
click at [153, 34] on div "Budget 9+" at bounding box center [155, 37] width 36 height 21
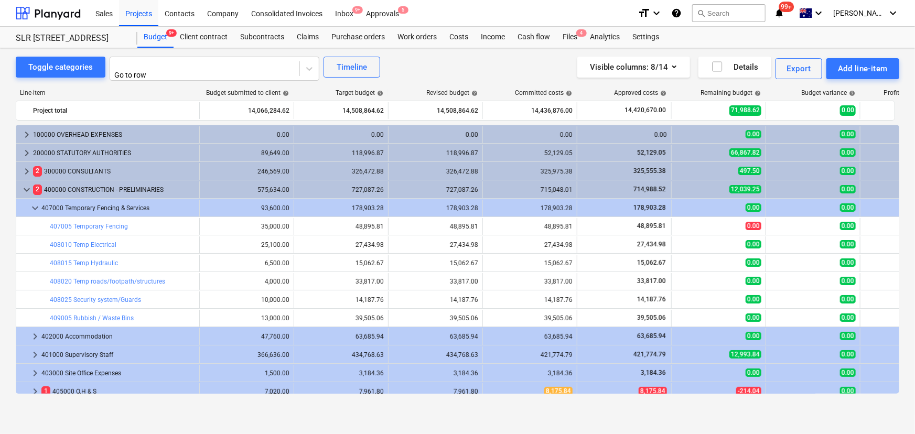
scroll to position [153, 0]
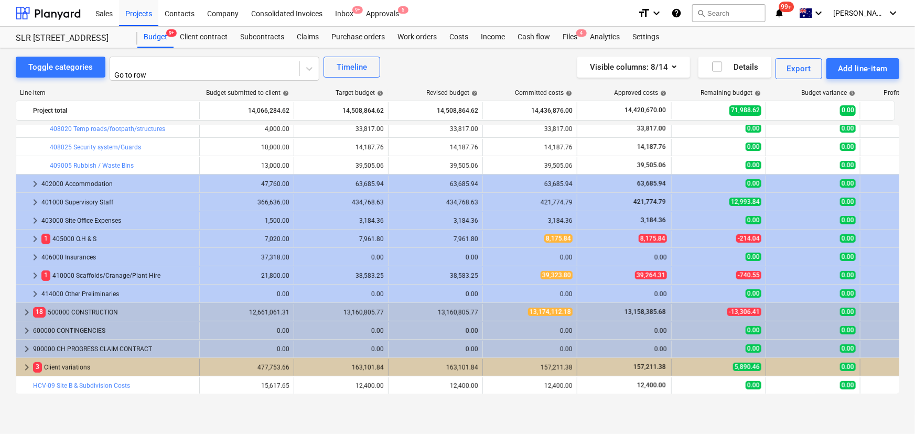
click at [26, 366] on span "keyboard_arrow_right" at bounding box center [26, 367] width 13 height 13
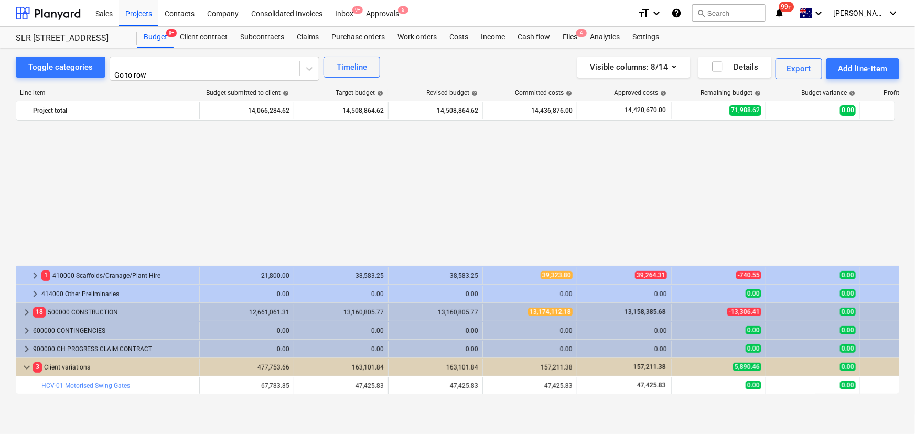
scroll to position [318, 0]
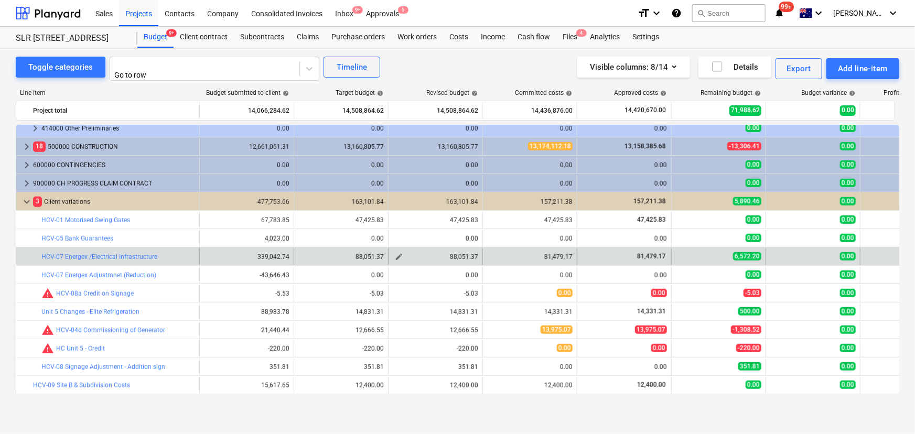
click at [399, 253] on span "edit" at bounding box center [399, 257] width 8 height 8
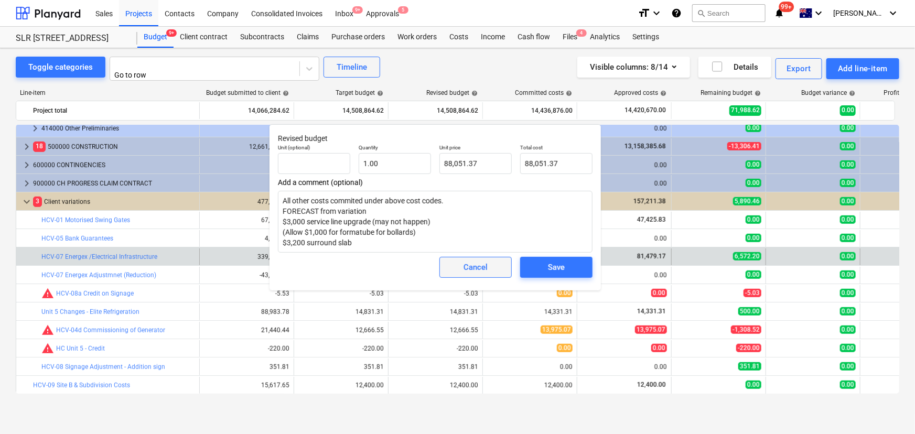
click at [483, 269] on div "Cancel" at bounding box center [475, 267] width 24 height 14
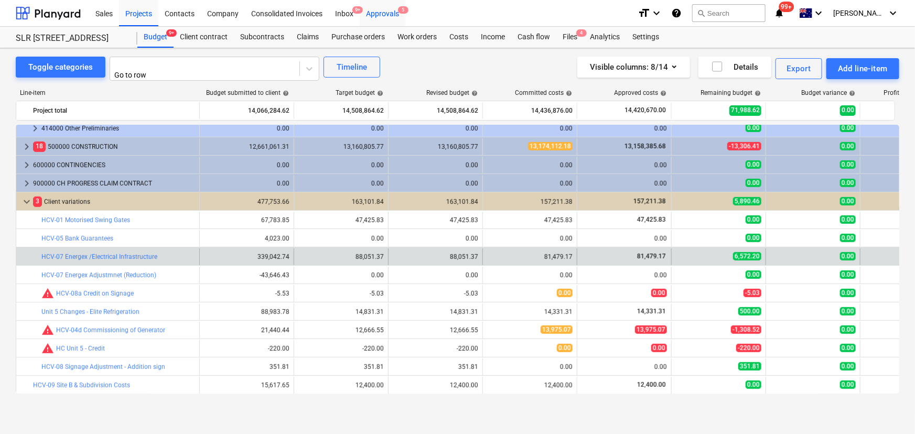
click at [388, 20] on div "Approvals 5" at bounding box center [383, 12] width 46 height 27
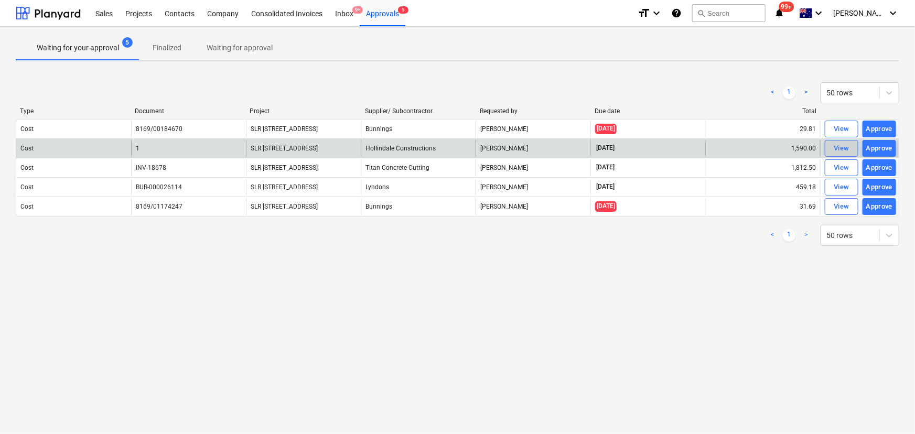
click at [836, 149] on div "View" at bounding box center [841, 149] width 16 height 12
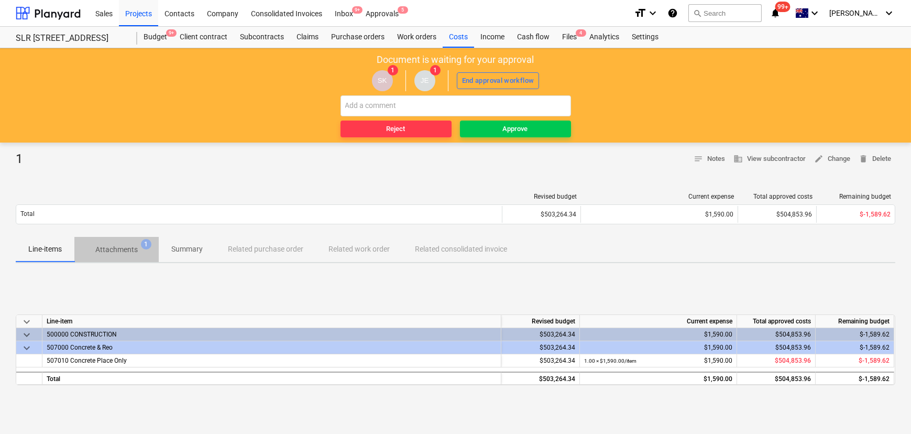
click at [122, 254] on p "Attachments" at bounding box center [116, 249] width 42 height 11
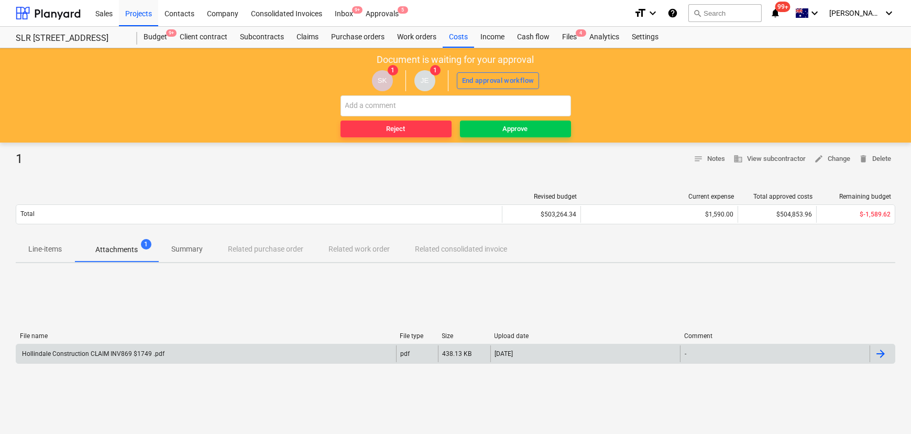
click at [80, 351] on div "Hollindale Construction CLAIM INV869 $1749 .pdf" at bounding box center [92, 353] width 144 height 7
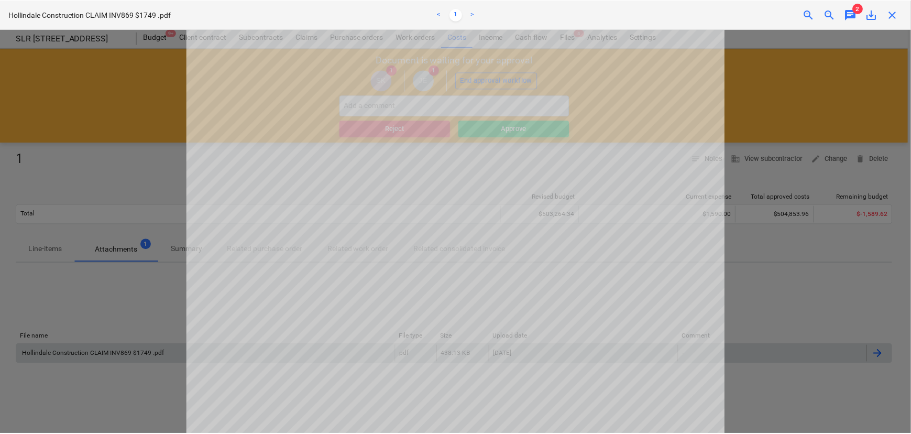
scroll to position [286, 0]
click at [854, 16] on span "chat" at bounding box center [853, 14] width 13 height 13
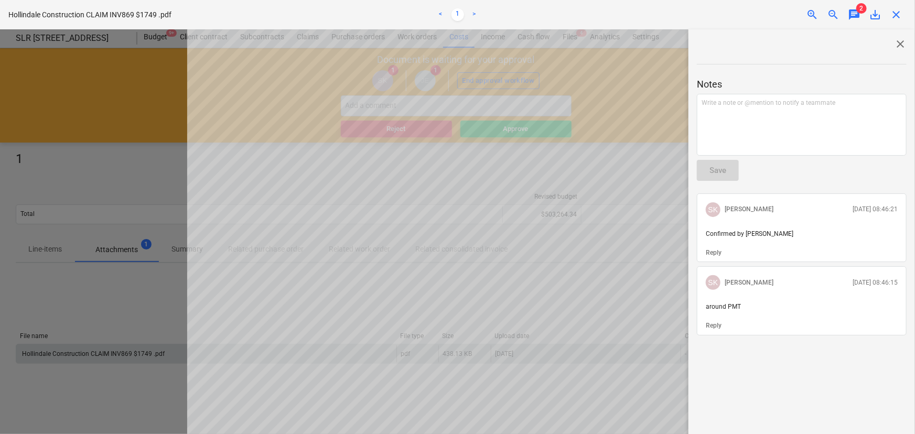
click at [894, 41] on span "close" at bounding box center [900, 44] width 13 height 13
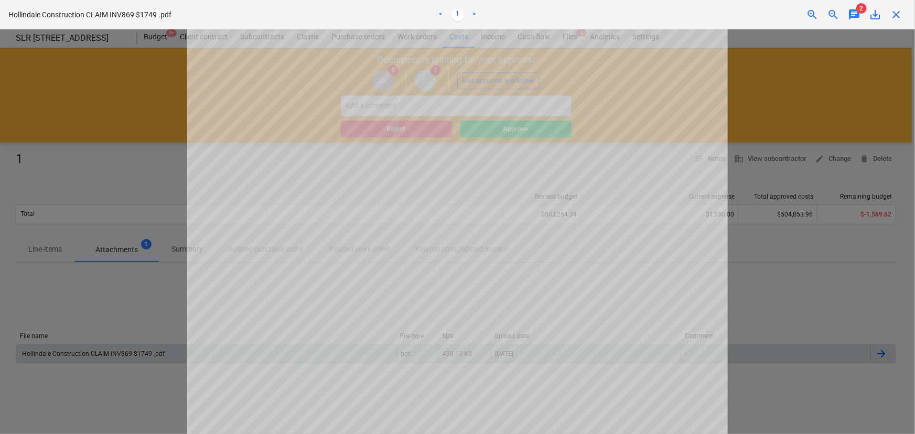
click at [893, 21] on div "Hollindale Construction CLAIM INV869 $1749 .pdf < 1 > zoom_in zoom_out chat 2 s…" at bounding box center [457, 14] width 915 height 29
click at [903, 13] on div "close" at bounding box center [895, 14] width 21 height 13
click at [897, 13] on span "close" at bounding box center [895, 14] width 13 height 13
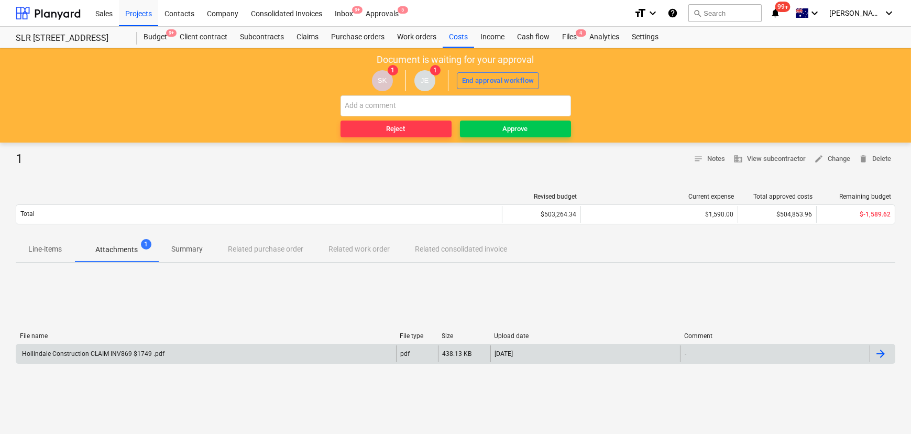
click at [359, 254] on div "Line-items Attachments 1 Summary Related purchase order Related work order Rela…" at bounding box center [456, 249] width 880 height 25
click at [254, 247] on div "Line-items Attachments 1 Summary Related purchase order Related work order Rela…" at bounding box center [456, 249] width 880 height 25
click at [372, 246] on div "Line-items Attachments 1 Summary Related purchase order Related work order Rela…" at bounding box center [456, 249] width 880 height 25
click at [454, 248] on div "Line-items Attachments 1 Summary Related purchase order Related work order Rela…" at bounding box center [456, 249] width 880 height 25
click at [383, 14] on div "Approvals 5" at bounding box center [383, 12] width 46 height 27
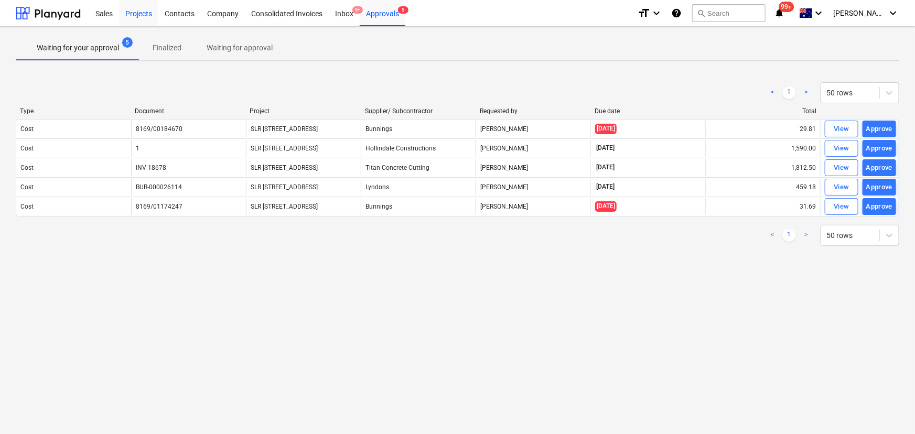
click at [142, 10] on div "Projects" at bounding box center [138, 12] width 39 height 27
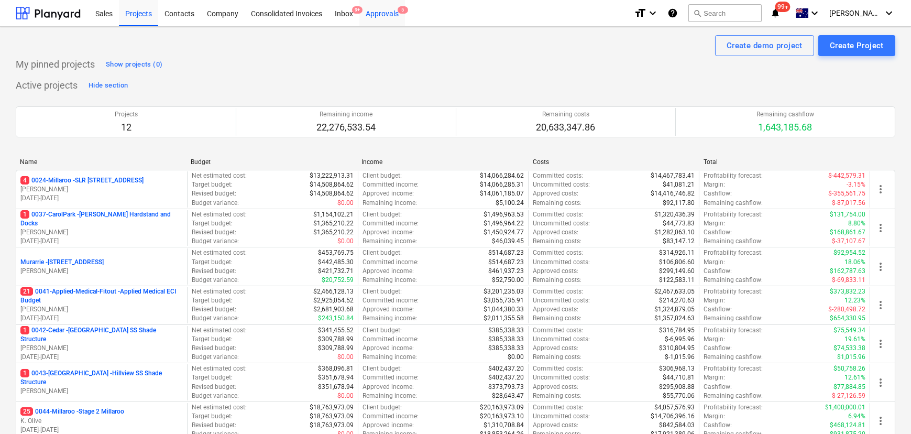
click at [389, 13] on div "Approvals 5" at bounding box center [383, 12] width 46 height 27
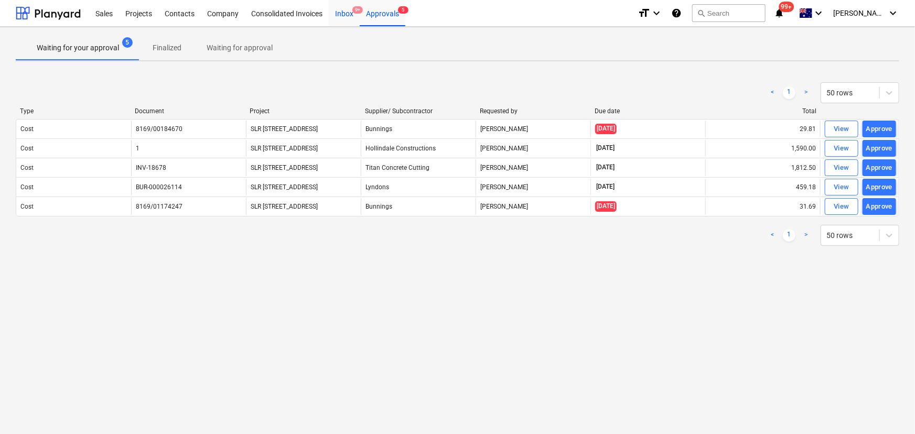
click at [346, 14] on div "Inbox 9+" at bounding box center [344, 12] width 31 height 27
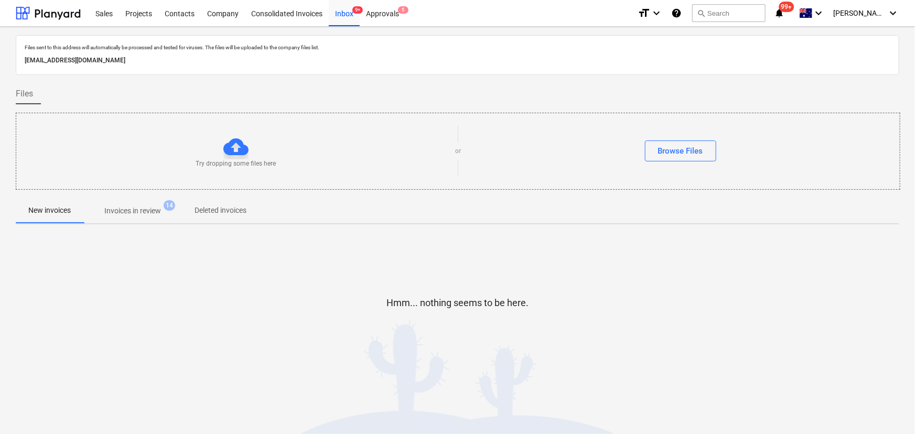
click at [147, 214] on p "Invoices in review" at bounding box center [132, 210] width 57 height 11
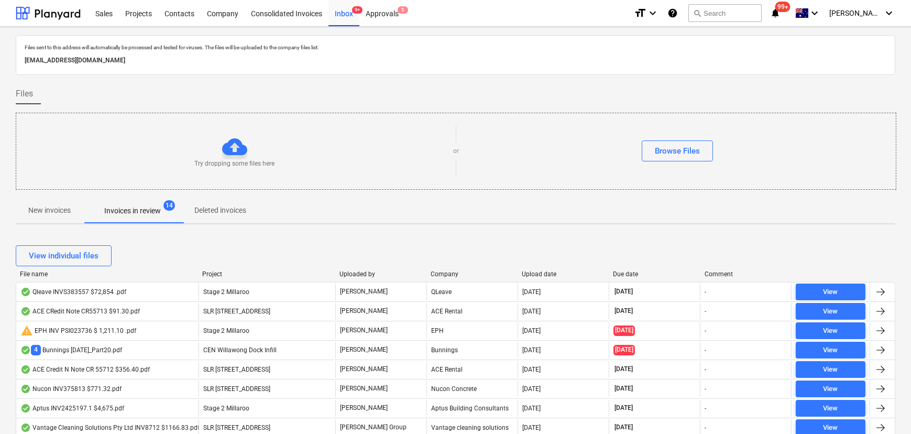
scroll to position [190, 0]
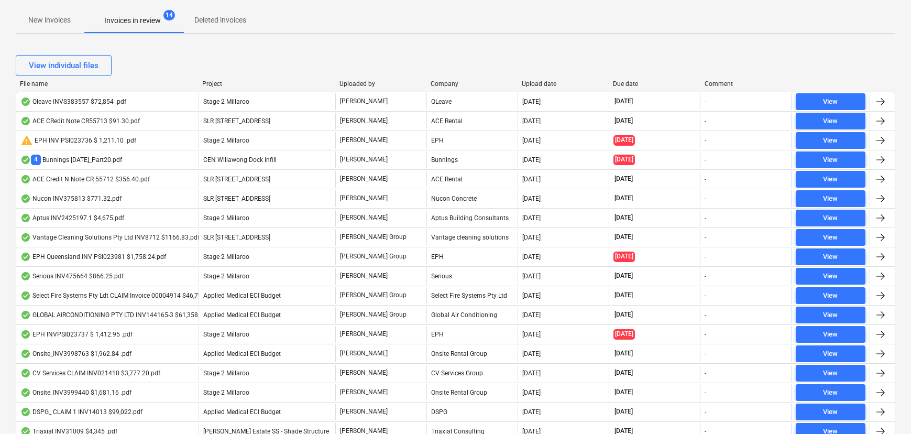
click at [220, 83] on div "Project" at bounding box center [266, 83] width 128 height 7
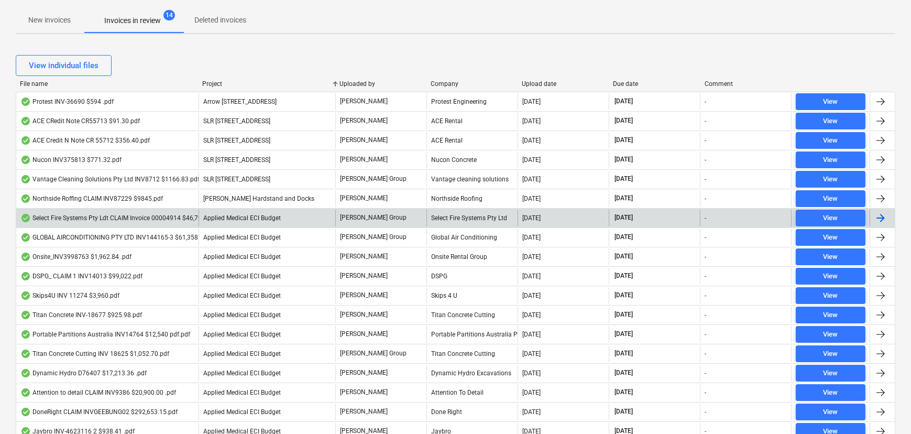
click at [132, 218] on div "Select Fire Systems Pty Ldt CLAIM Invoice 00004914 $46,794.00.pdf" at bounding box center [122, 218] width 205 height 8
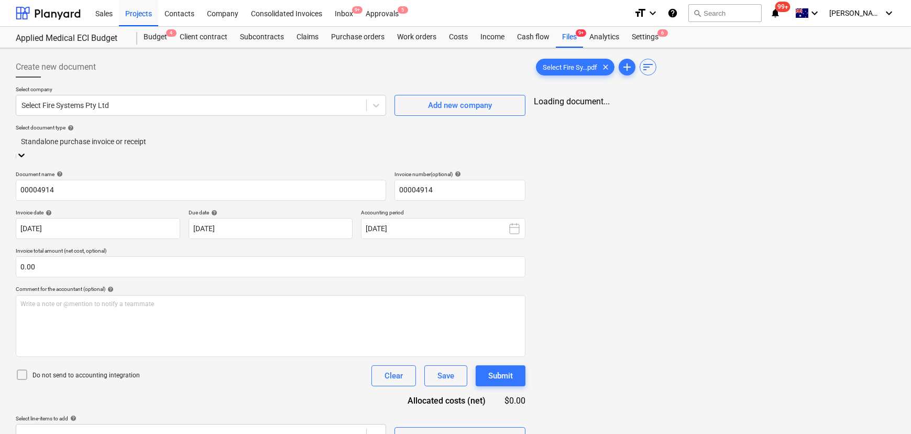
type input "00004914"
type input "[DATE]"
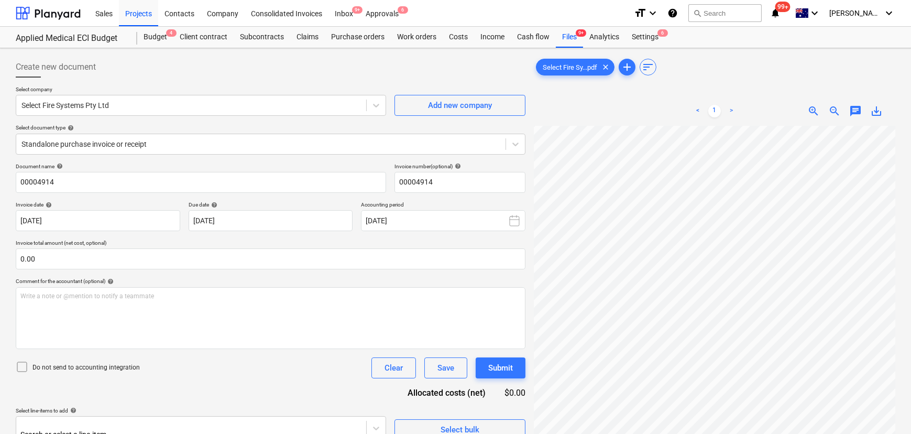
scroll to position [112, 47]
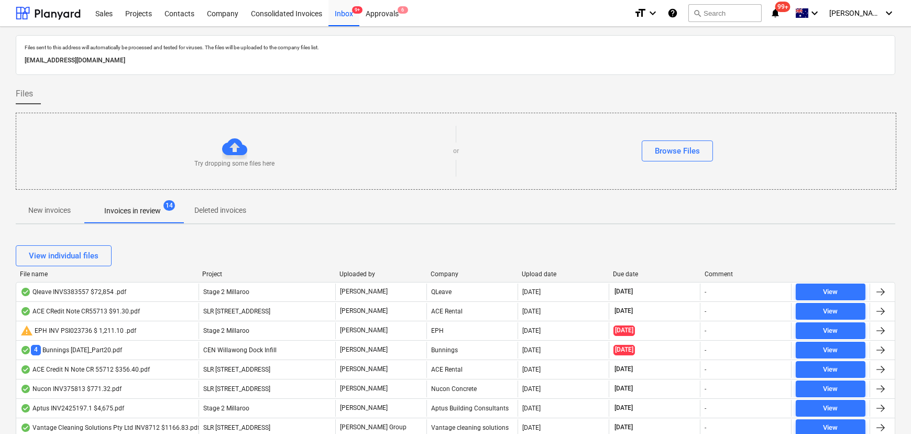
scroll to position [190, 0]
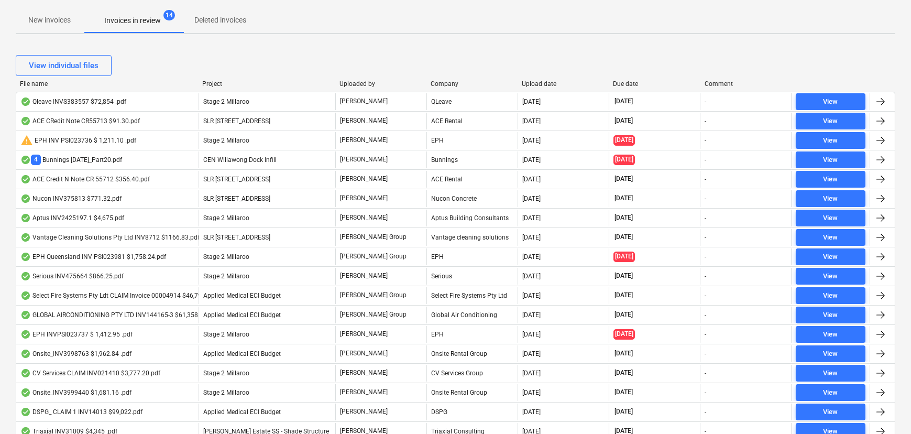
click at [114, 84] on div "File name" at bounding box center [107, 83] width 174 height 7
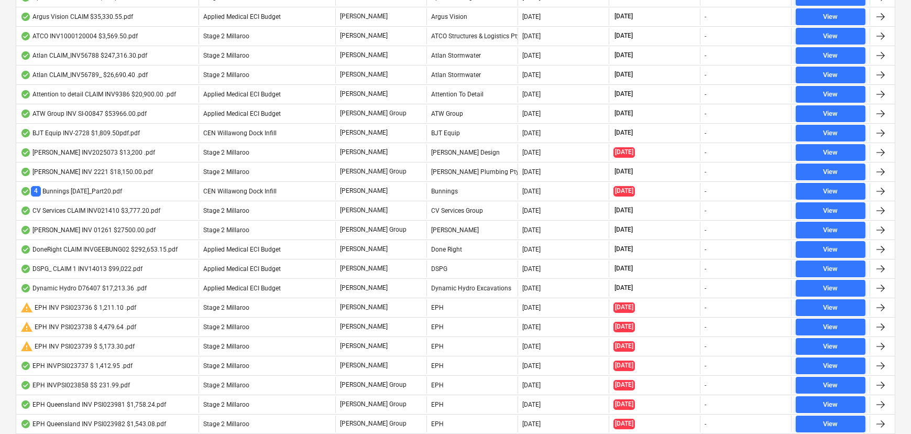
scroll to position [47, 0]
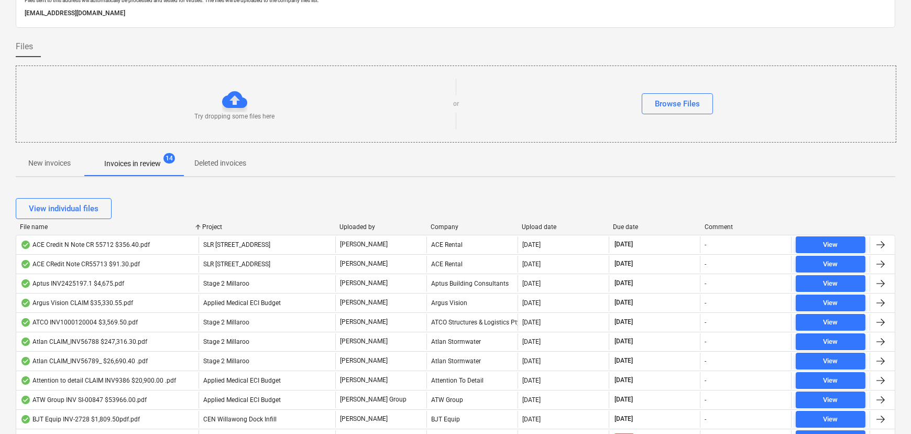
click at [219, 223] on div "Project" at bounding box center [266, 226] width 128 height 7
